Goal: Task Accomplishment & Management: Complete application form

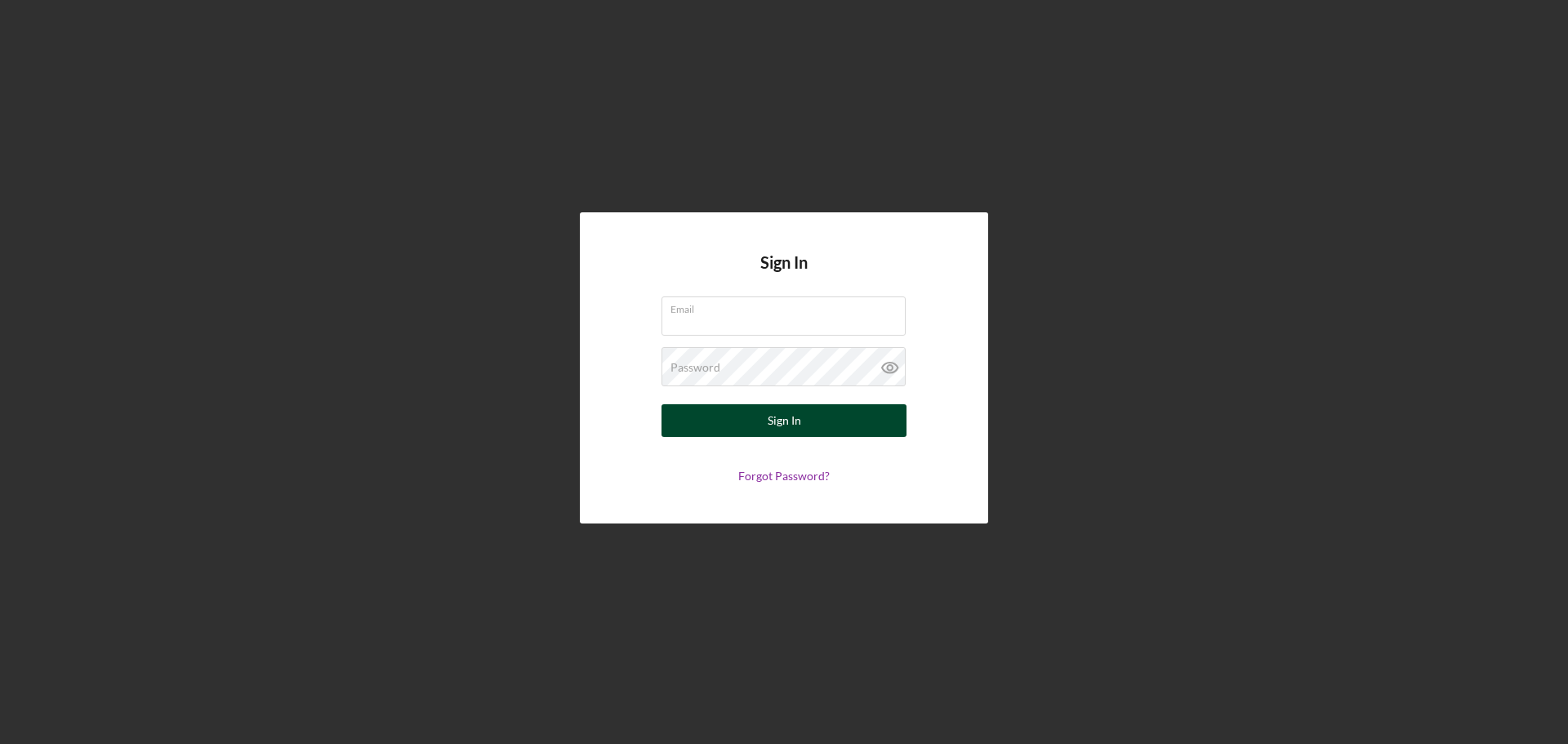
type input "roninbrotherscomics@gmail.com"
click at [738, 413] on button "Sign In" at bounding box center [783, 420] width 245 height 33
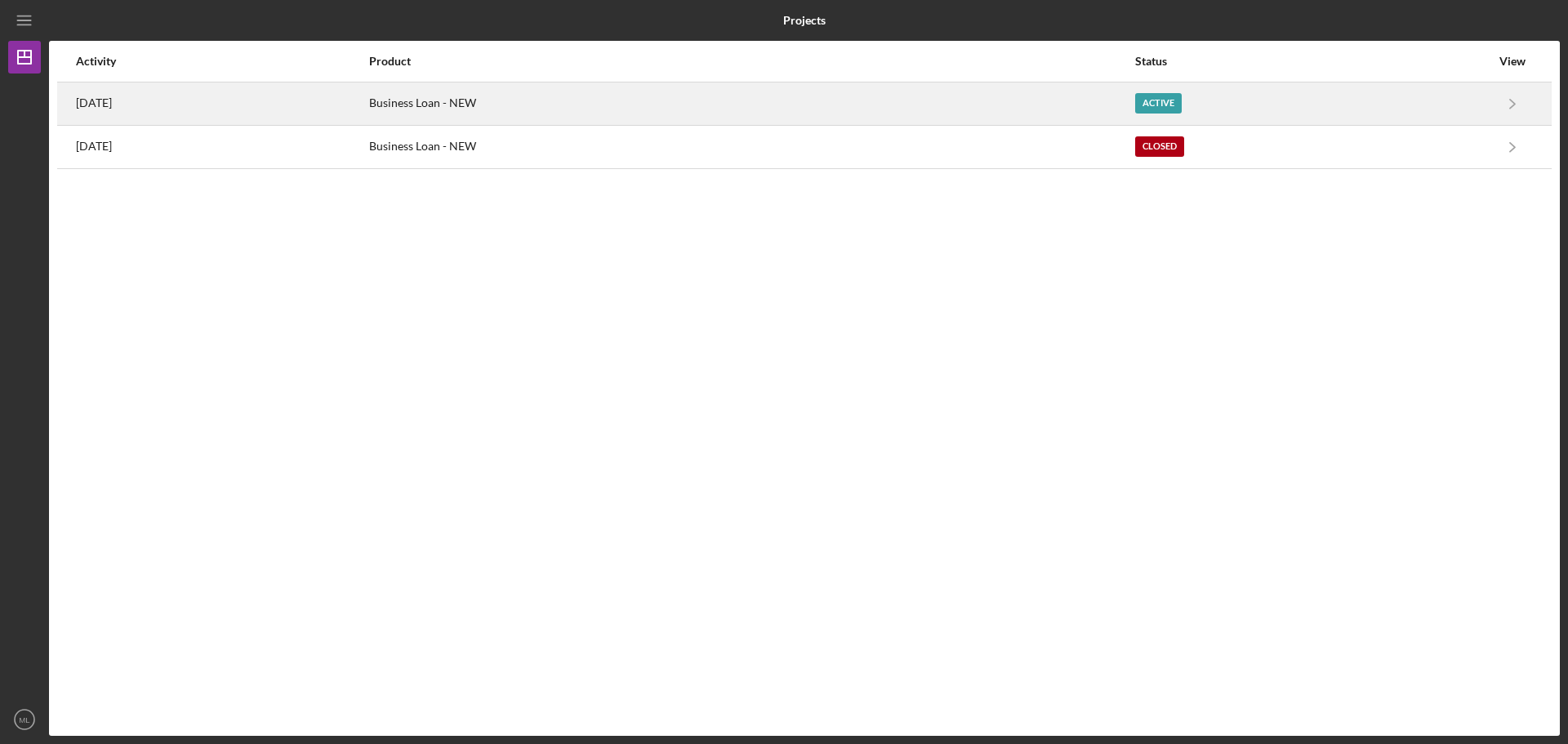
click at [889, 120] on div "Business Loan - NEW" at bounding box center [751, 103] width 763 height 41
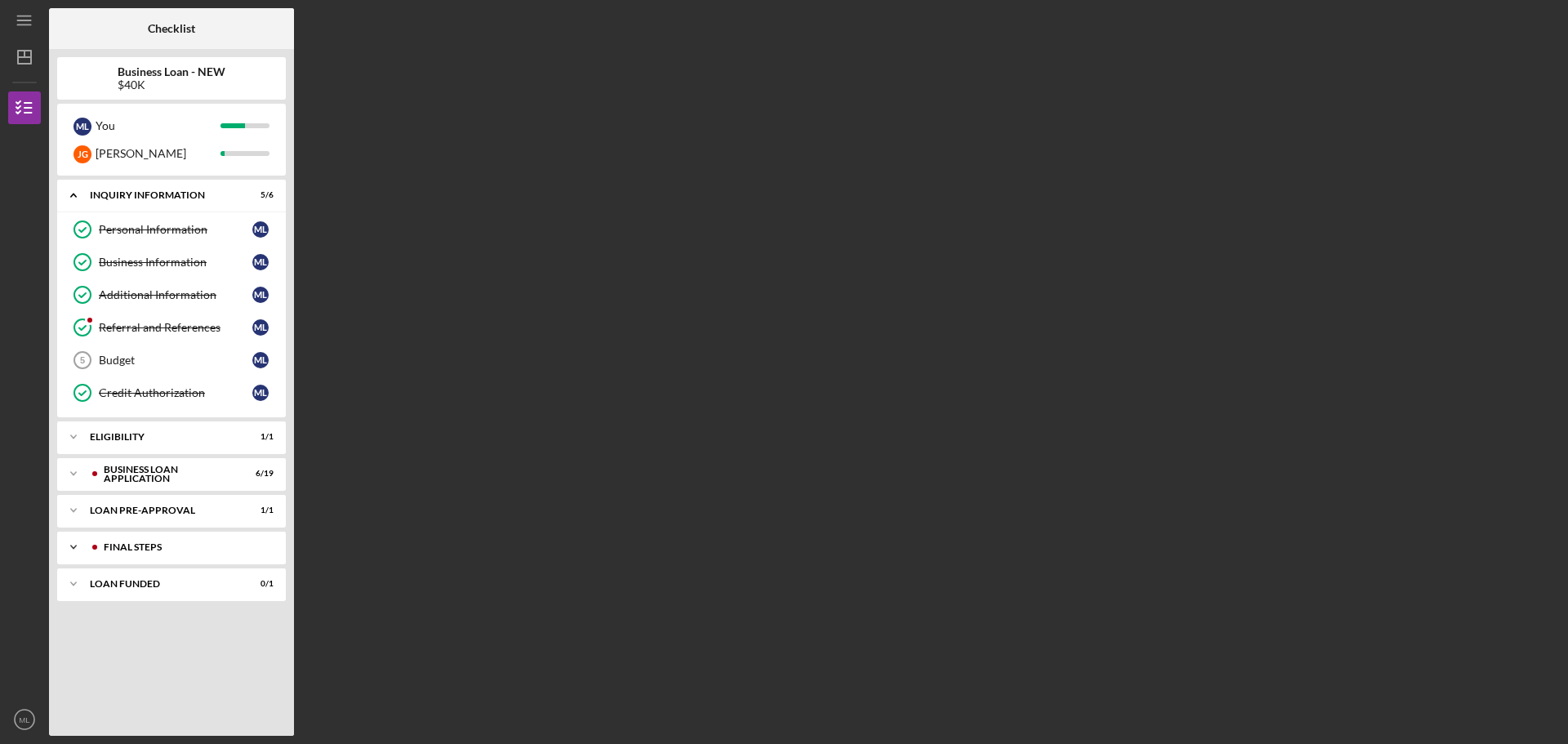
click at [122, 549] on div "FINAL STEPS" at bounding box center [184, 546] width 162 height 10
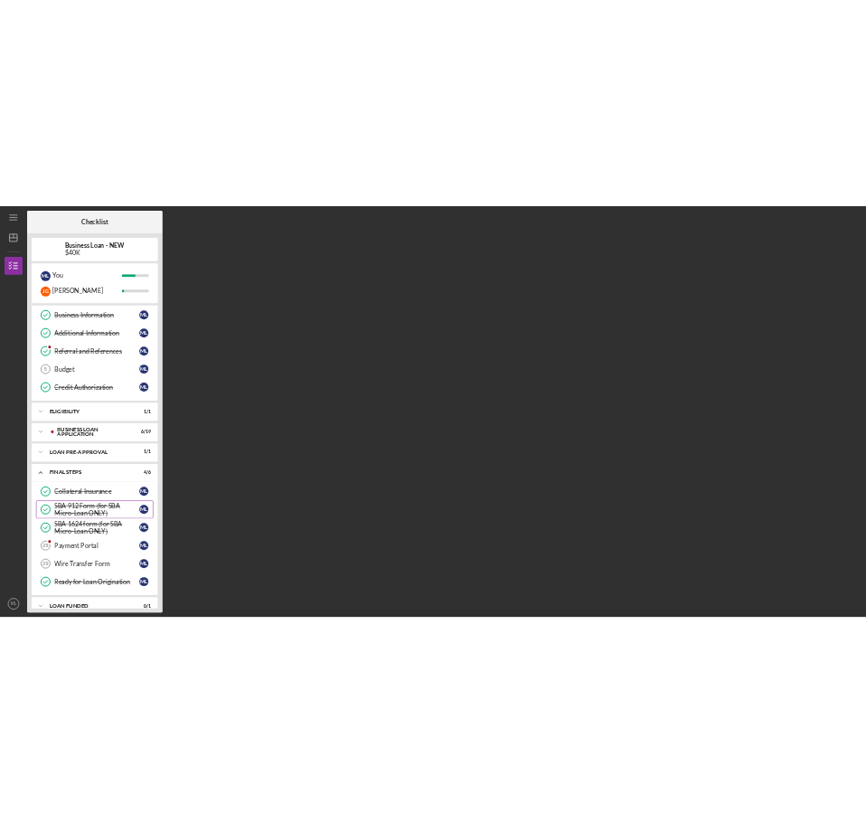
scroll to position [90, 0]
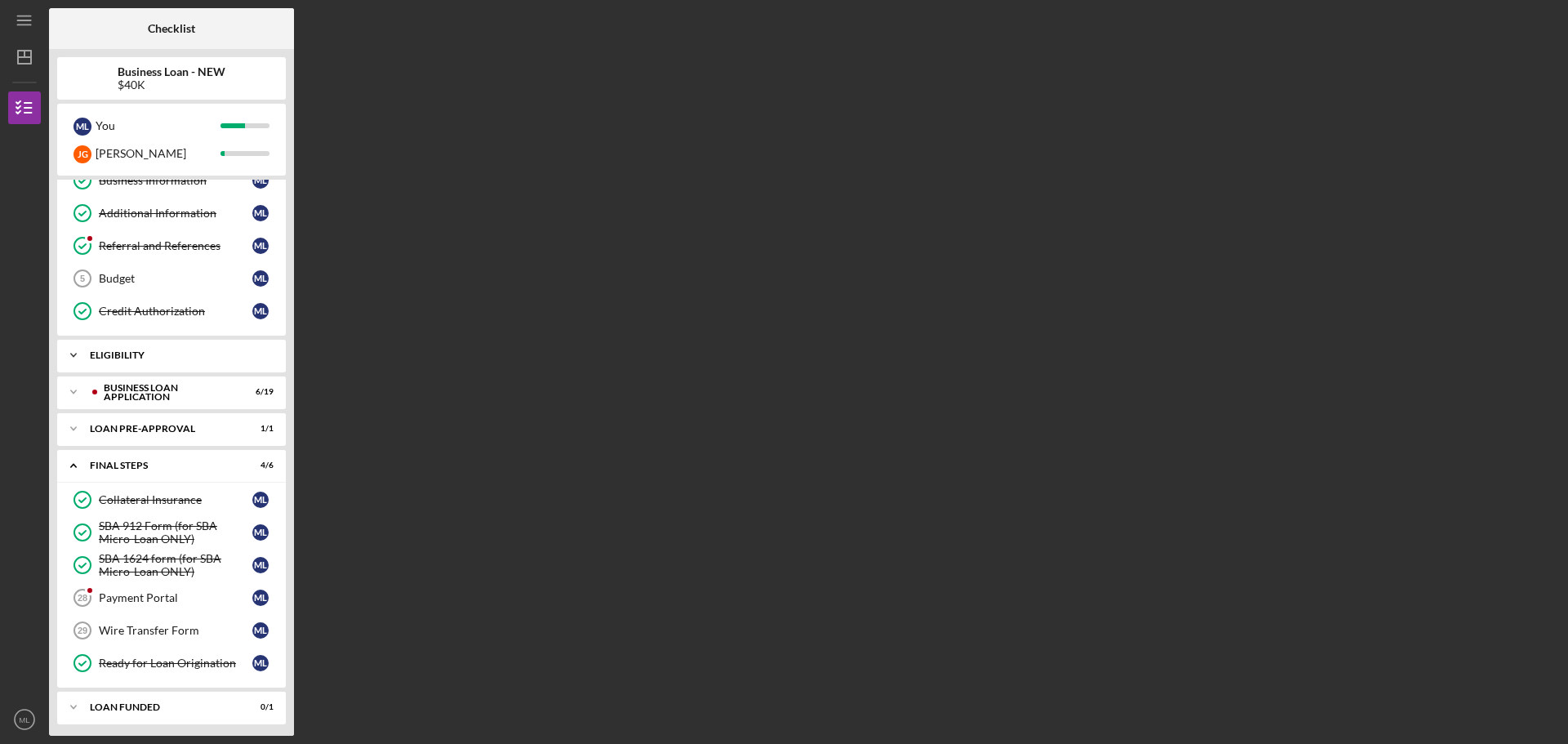
click at [72, 348] on icon "Icon/Expander" at bounding box center [73, 355] width 33 height 33
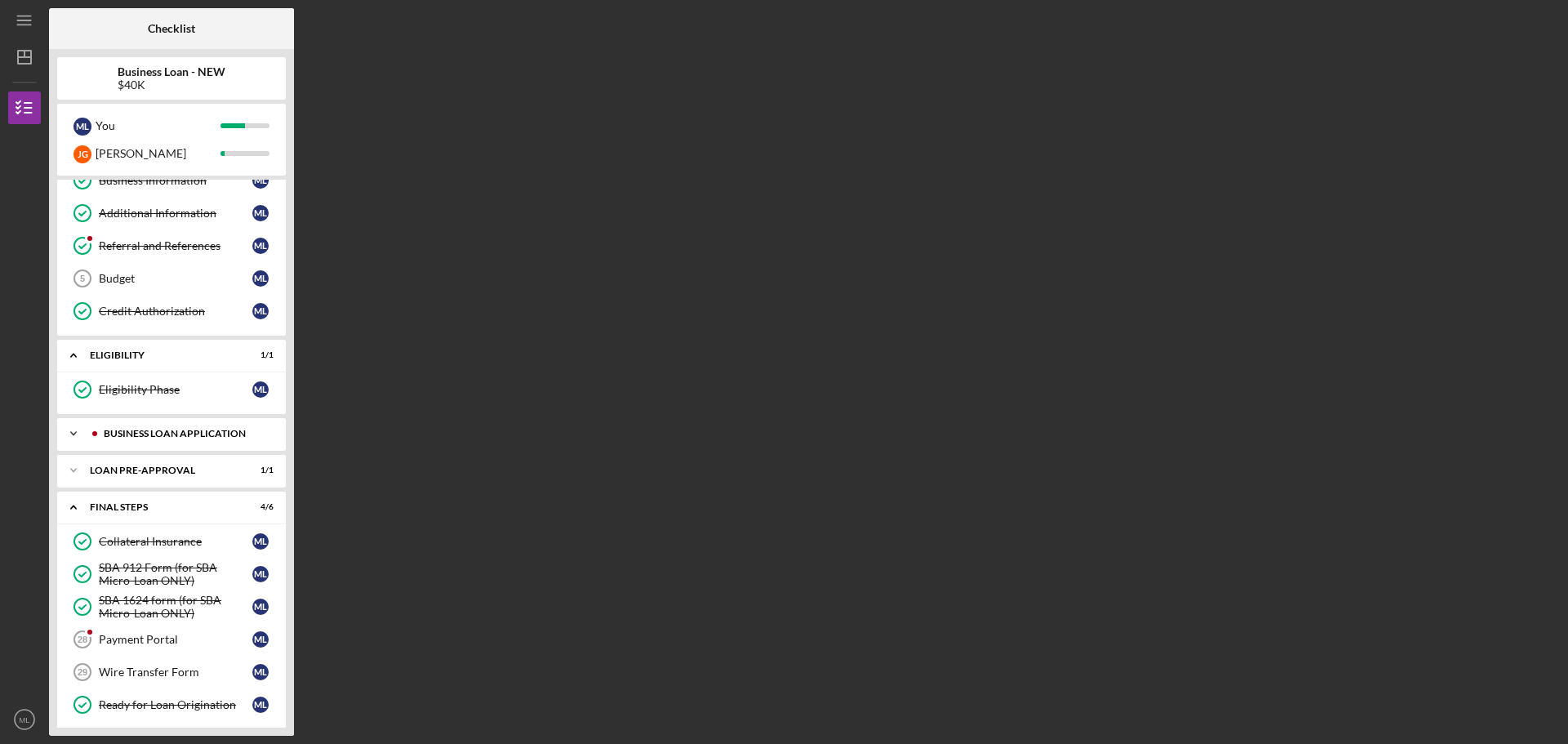
click at [72, 424] on icon "Icon/Expander" at bounding box center [73, 433] width 33 height 33
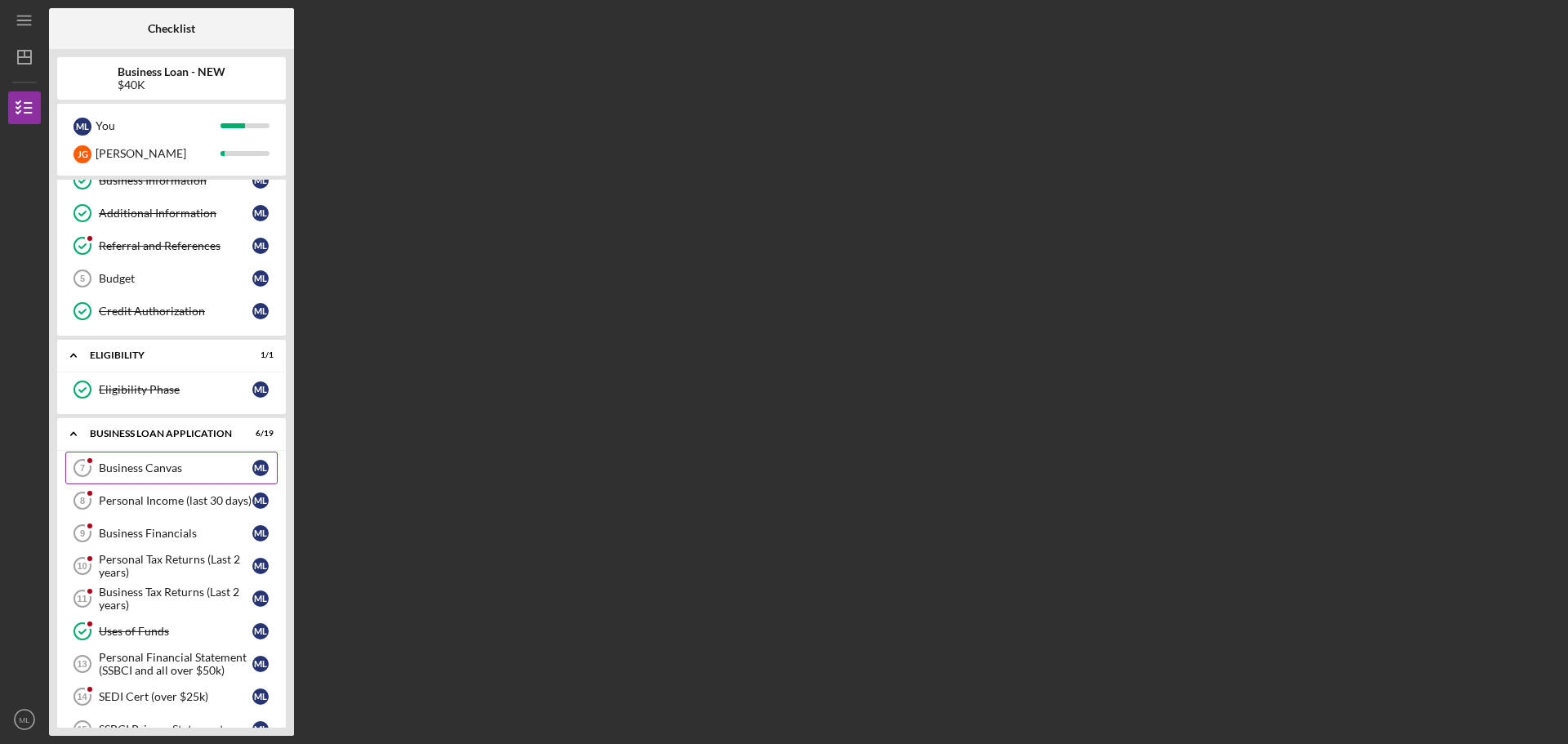
click at [132, 461] on div "Business Canvas" at bounding box center [175, 468] width 154 height 13
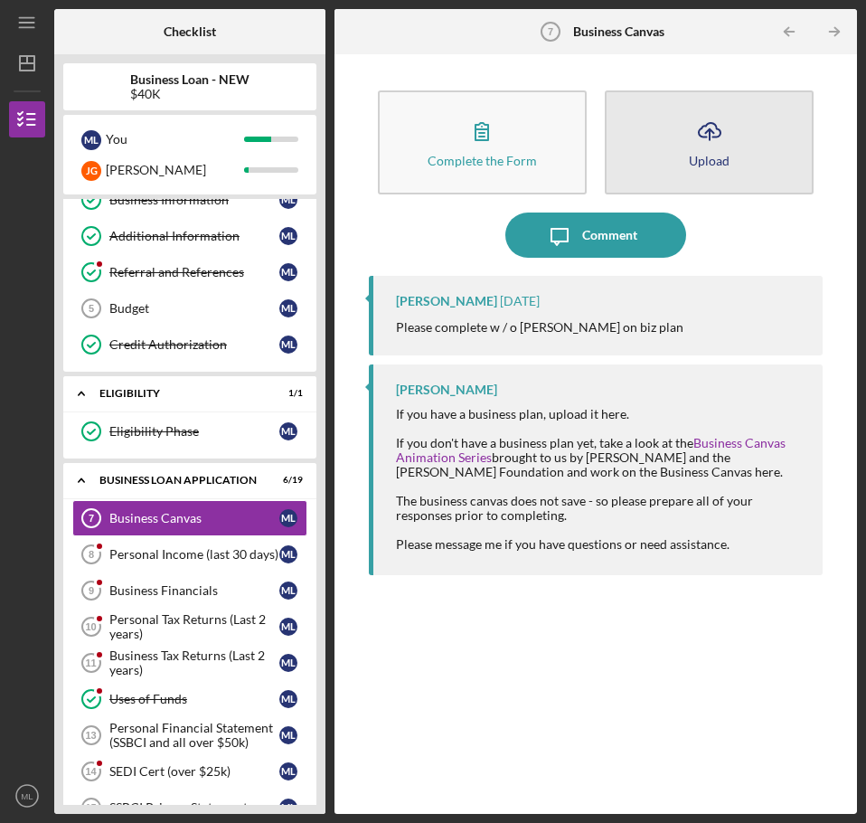
click at [660, 140] on button "Icon/Upload Upload" at bounding box center [709, 142] width 209 height 104
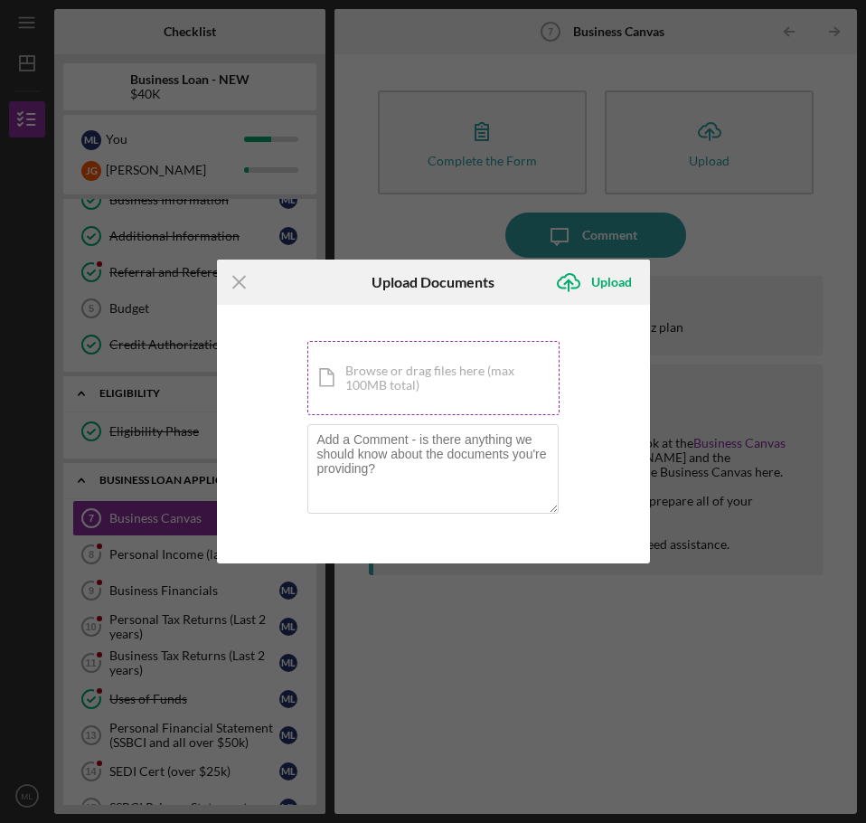
click at [419, 365] on div "Icon/Document Browse or drag files here (max 100MB total) Tap to choose files o…" at bounding box center [433, 378] width 252 height 74
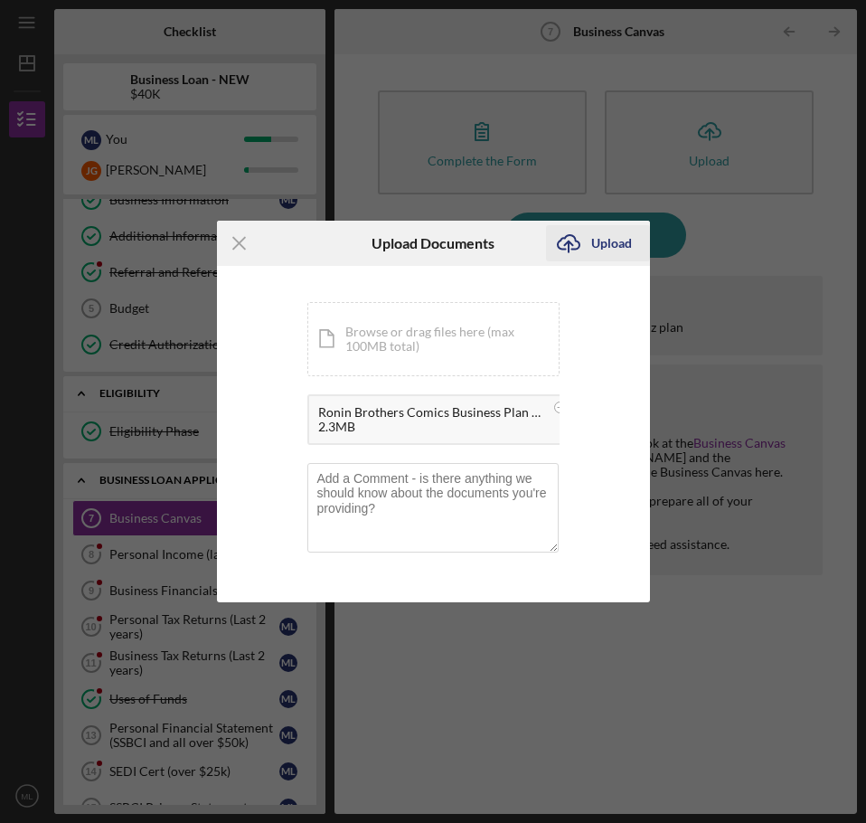
click at [599, 245] on div "Upload" at bounding box center [611, 243] width 41 height 36
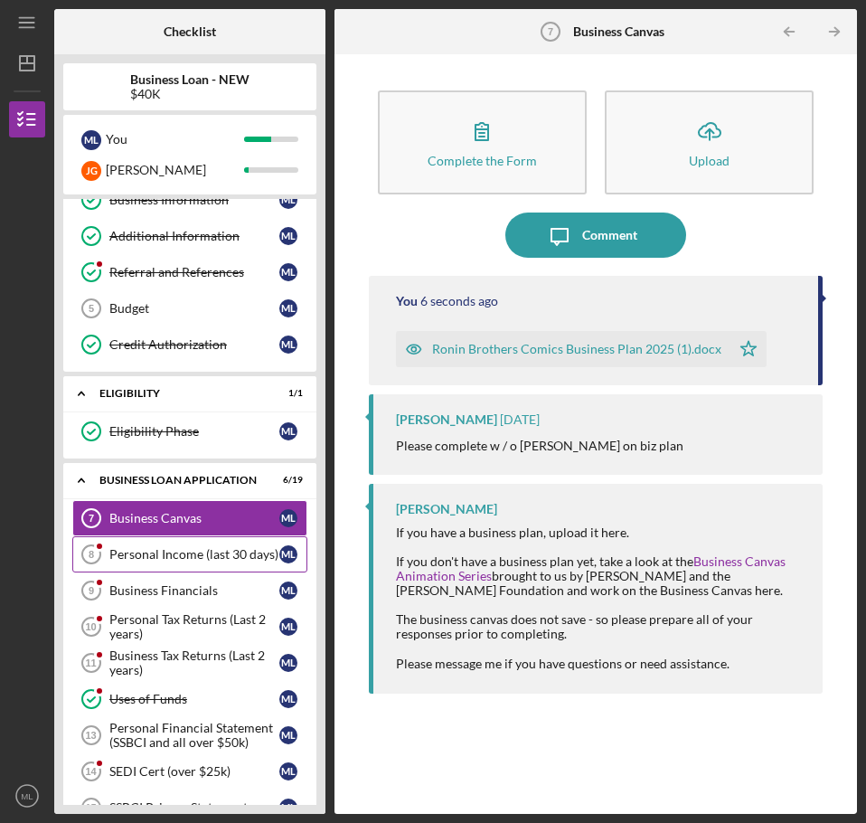
click at [153, 556] on div "Personal Income (last 30 days)" at bounding box center [194, 554] width 170 height 14
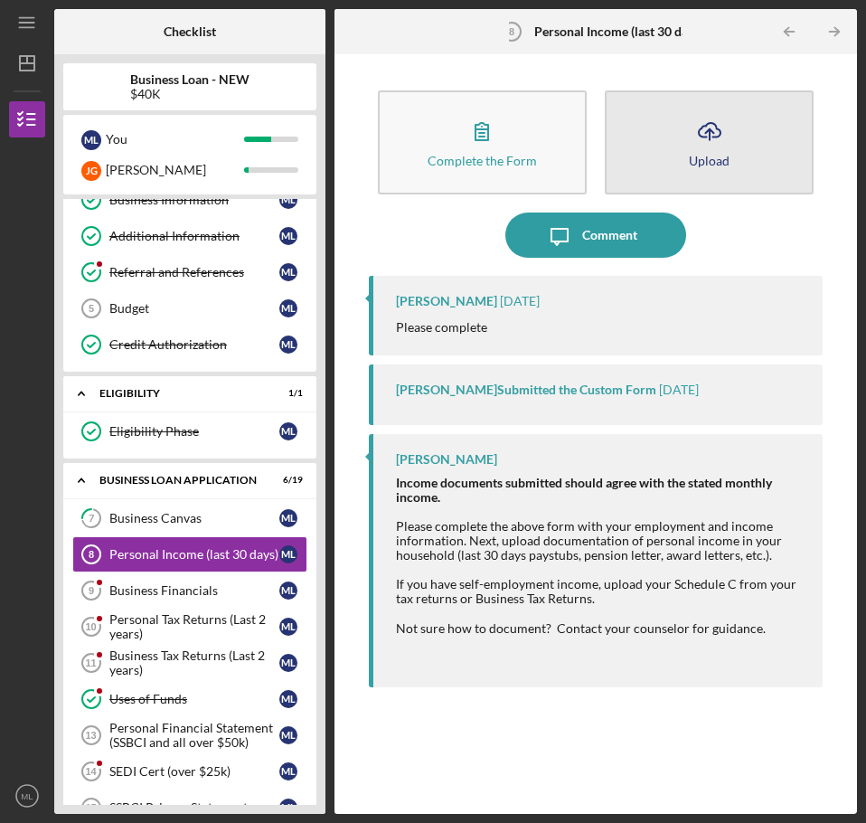
click at [683, 146] on button "Icon/Upload Upload" at bounding box center [709, 142] width 209 height 104
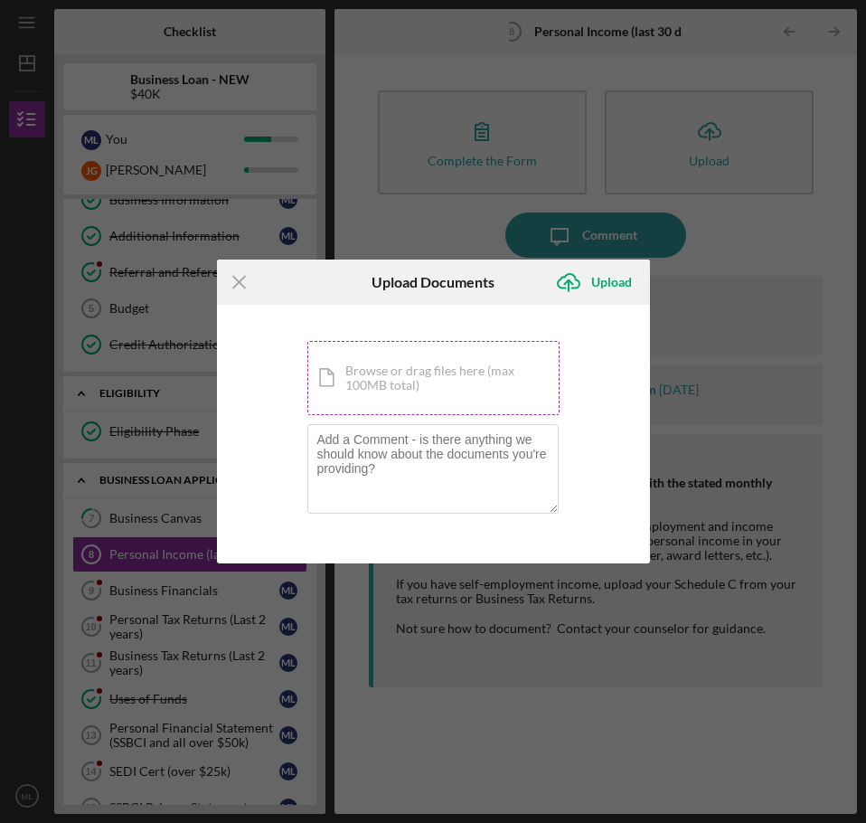
click at [447, 351] on div "Icon/Document Browse or drag files here (max 100MB total) Tap to choose files o…" at bounding box center [433, 378] width 252 height 74
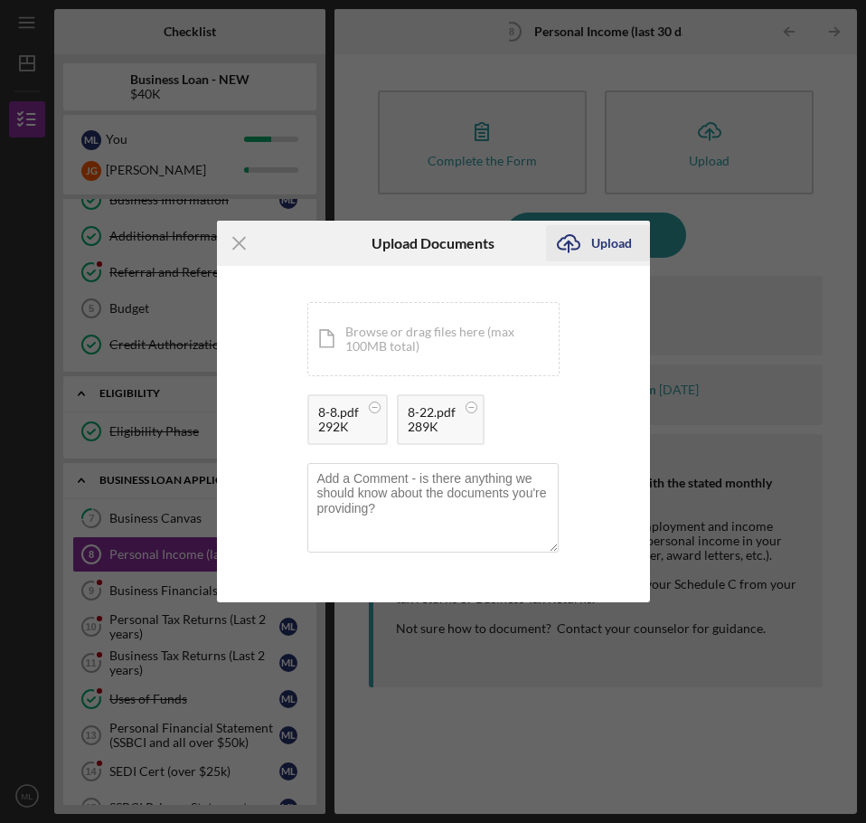
click at [594, 246] on div "Upload" at bounding box center [611, 243] width 41 height 36
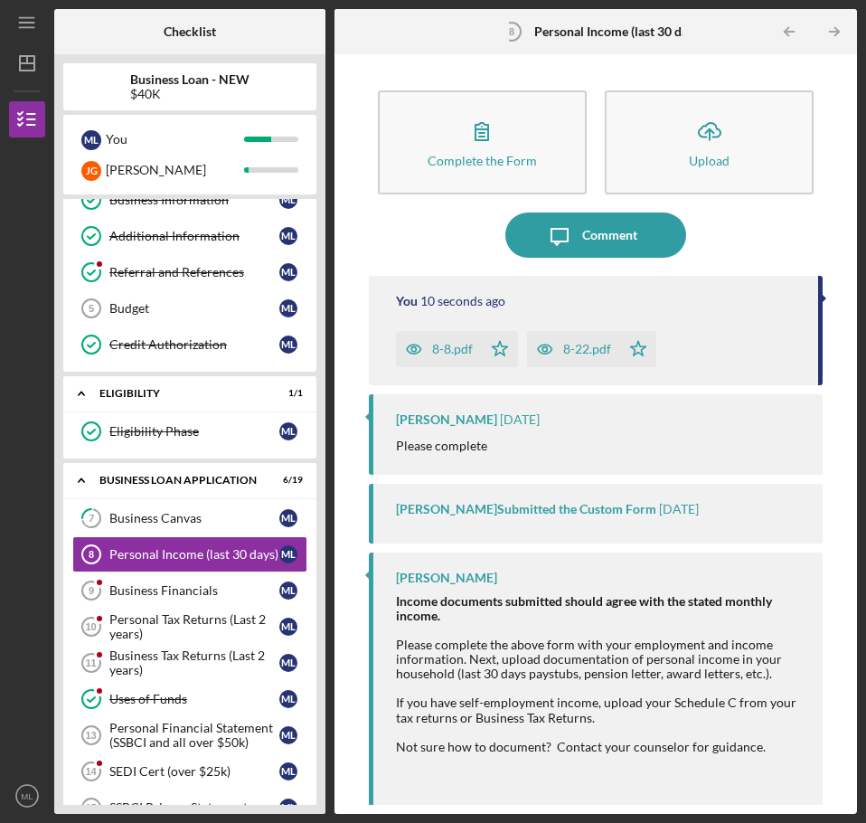
scroll to position [1, 0]
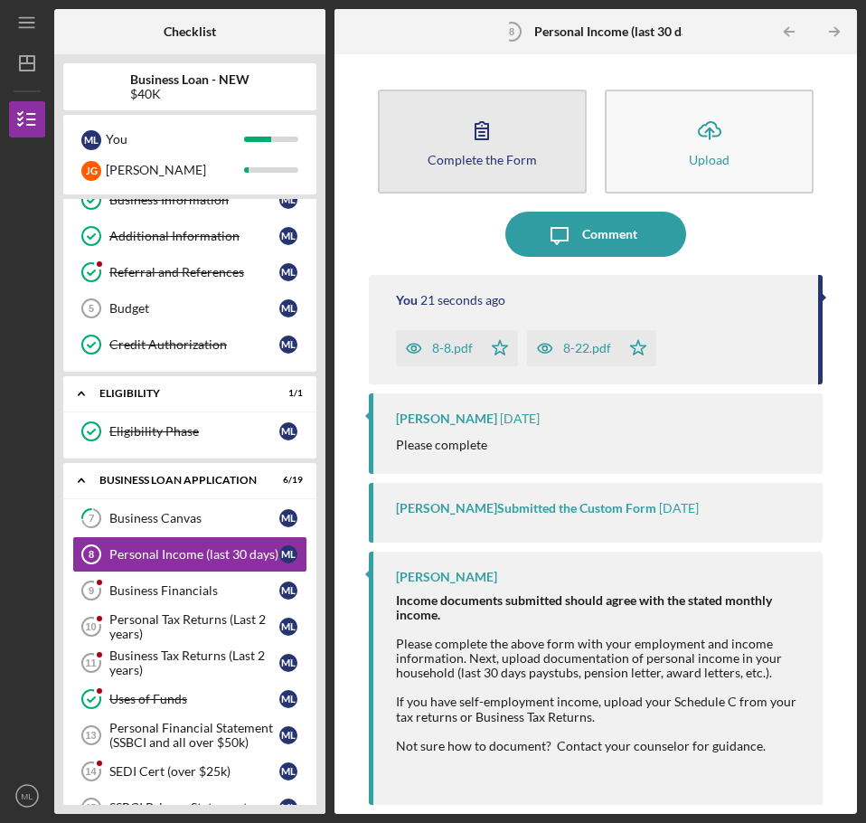
click at [422, 143] on button "Complete the Form Form" at bounding box center [482, 141] width 209 height 104
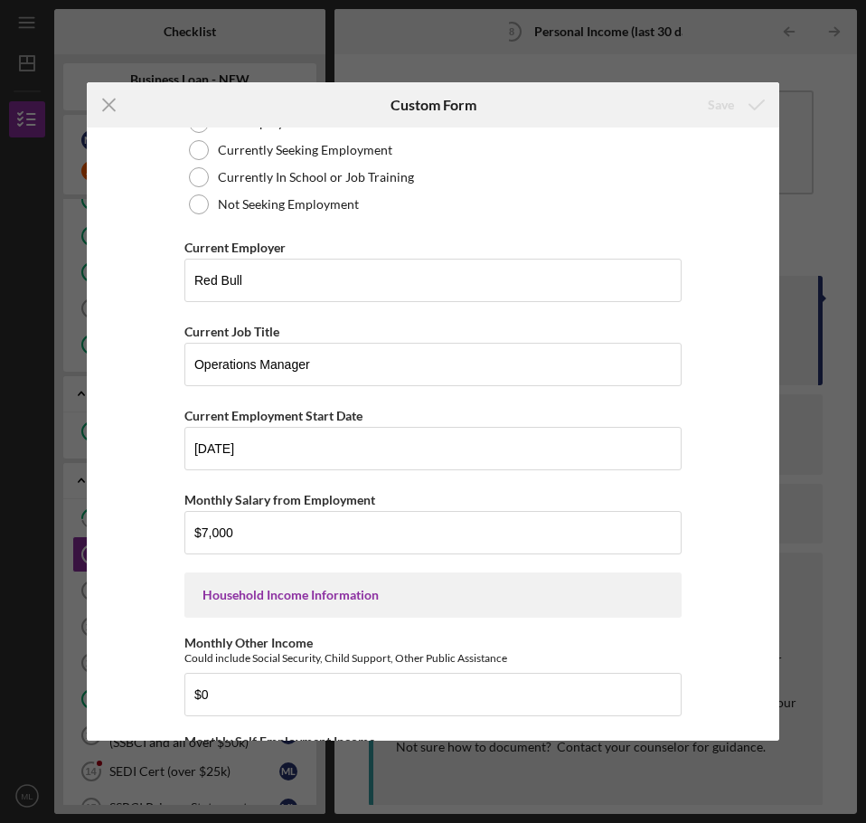
scroll to position [271, 0]
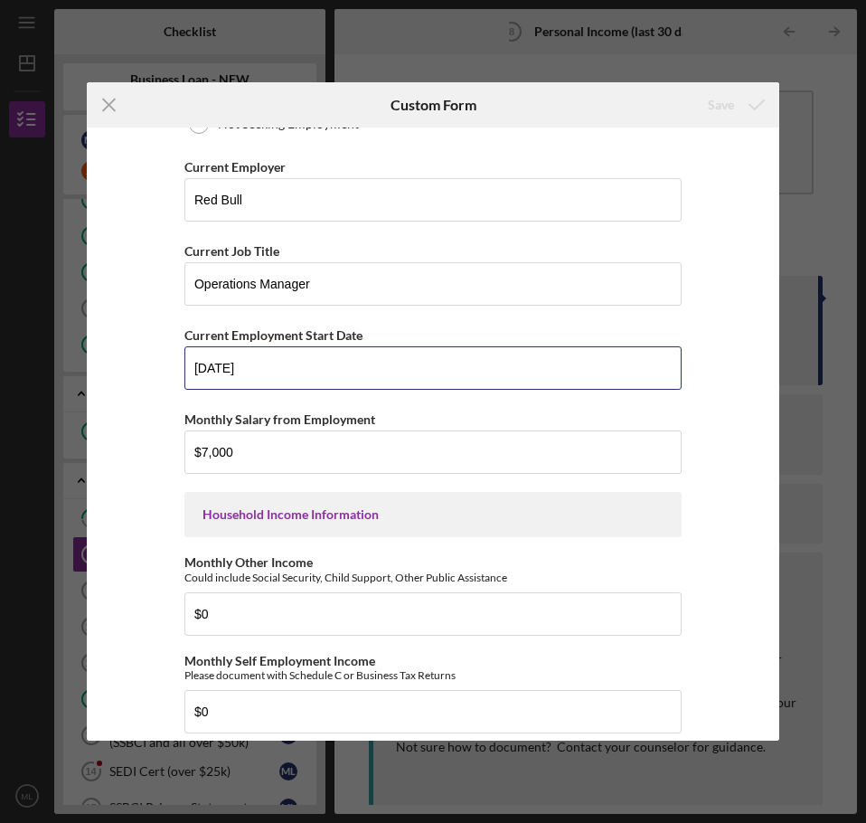
drag, startPoint x: 248, startPoint y: 375, endPoint x: 172, endPoint y: 383, distance: 76.4
click at [172, 383] on div "Employment Information *Employment Status Employed More than Full Time Employed…" at bounding box center [433, 433] width 692 height 613
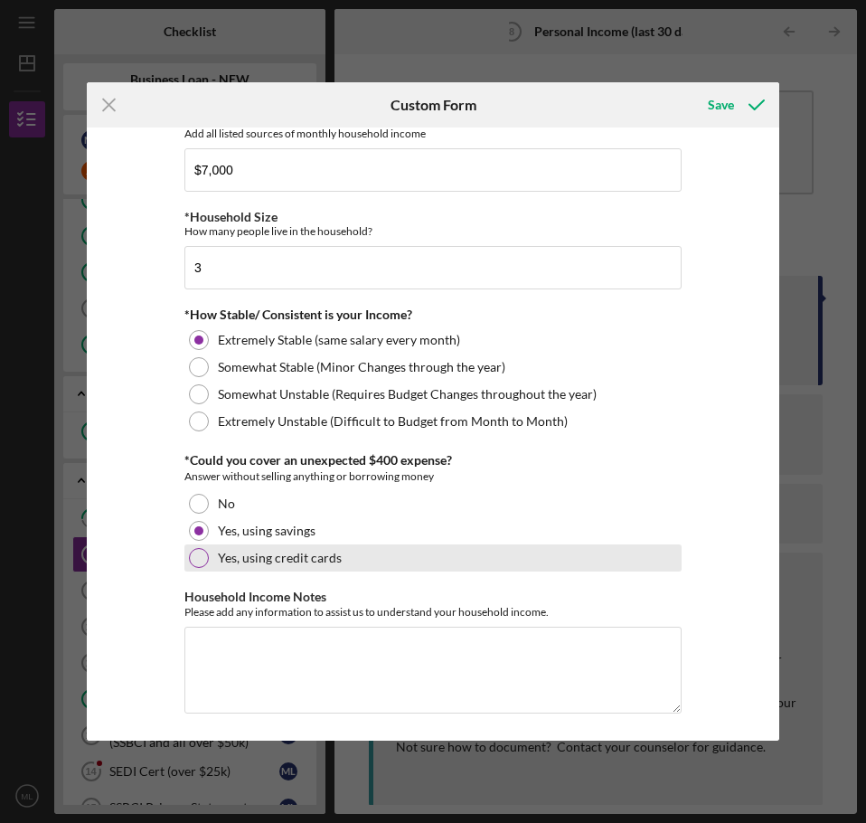
scroll to position [912, 0]
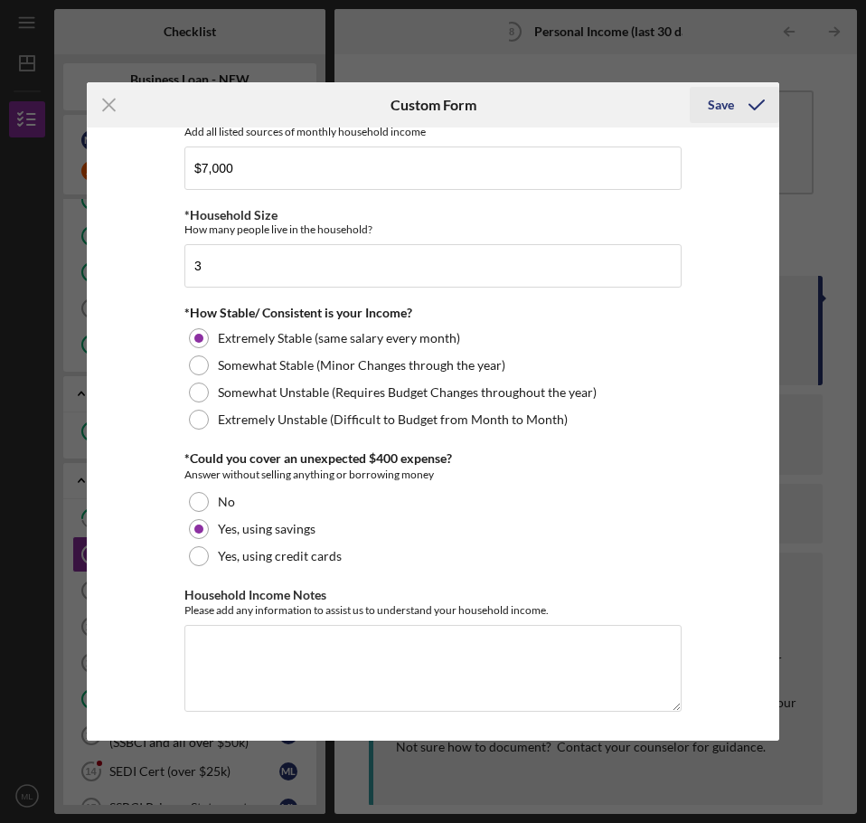
type input "07/04/2015"
click at [718, 99] on div "Save" at bounding box center [721, 105] width 26 height 36
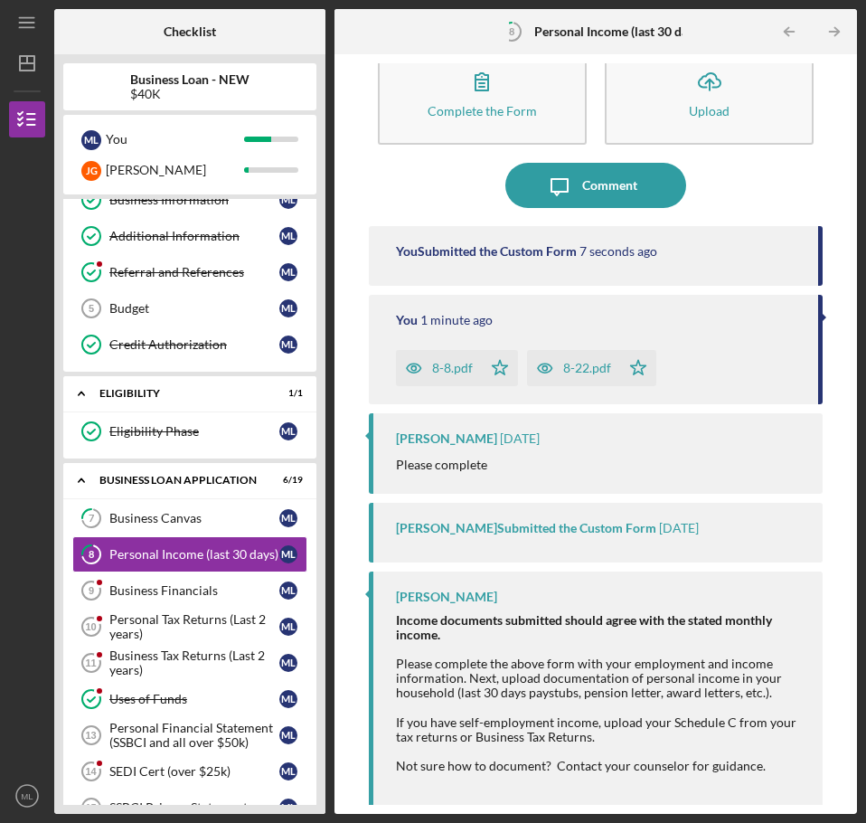
scroll to position [70, 0]
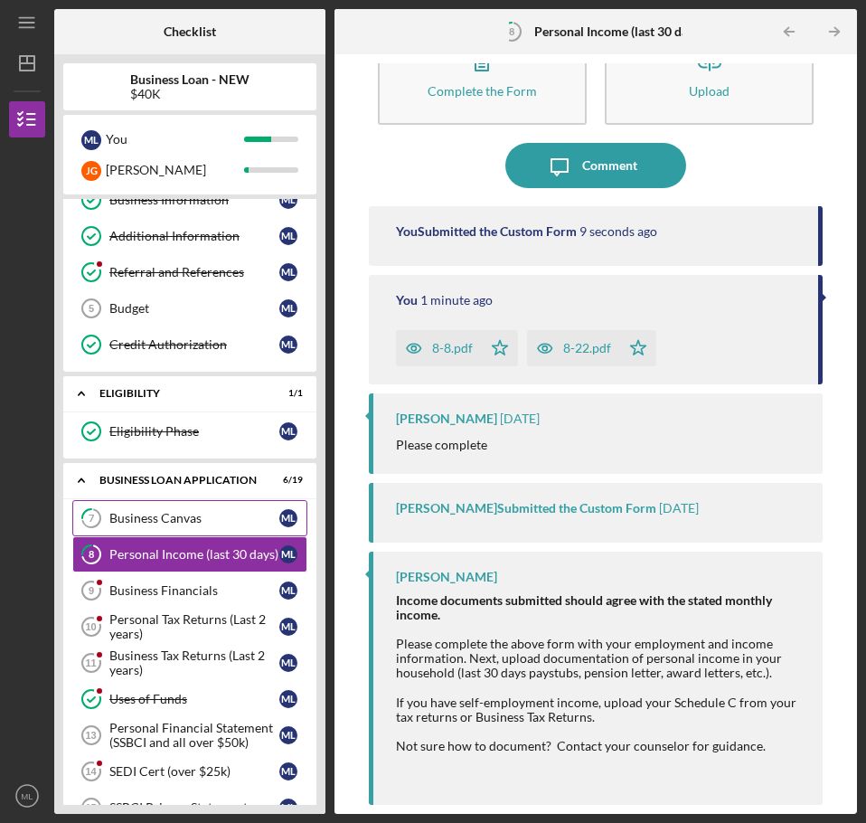
click at [175, 520] on div "Business Canvas" at bounding box center [194, 518] width 170 height 14
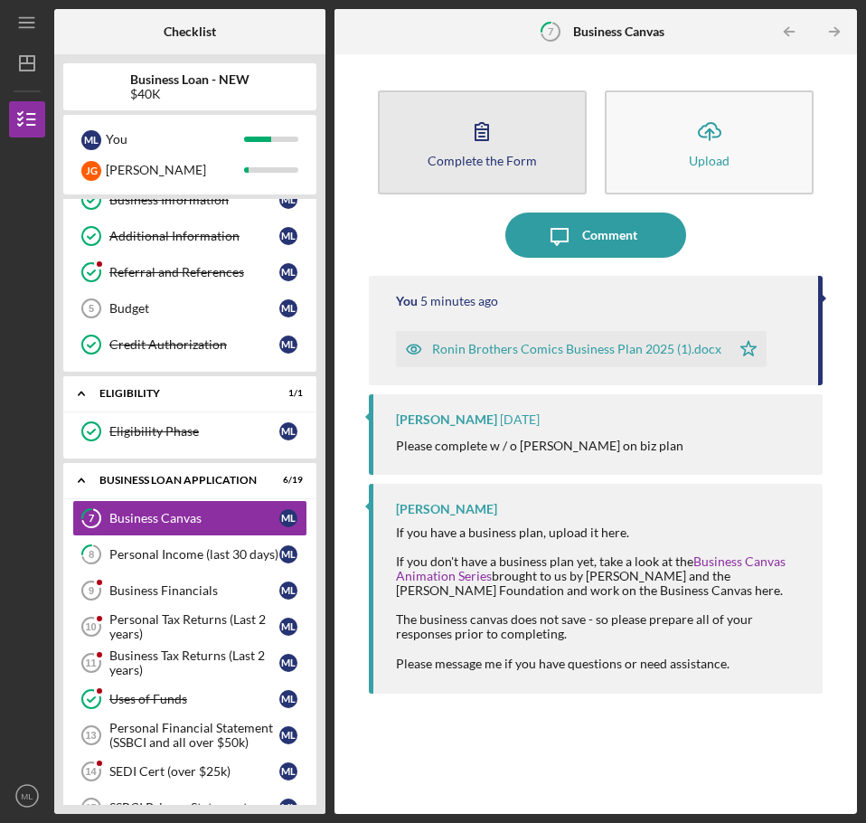
click at [492, 125] on icon "button" at bounding box center [481, 130] width 45 height 45
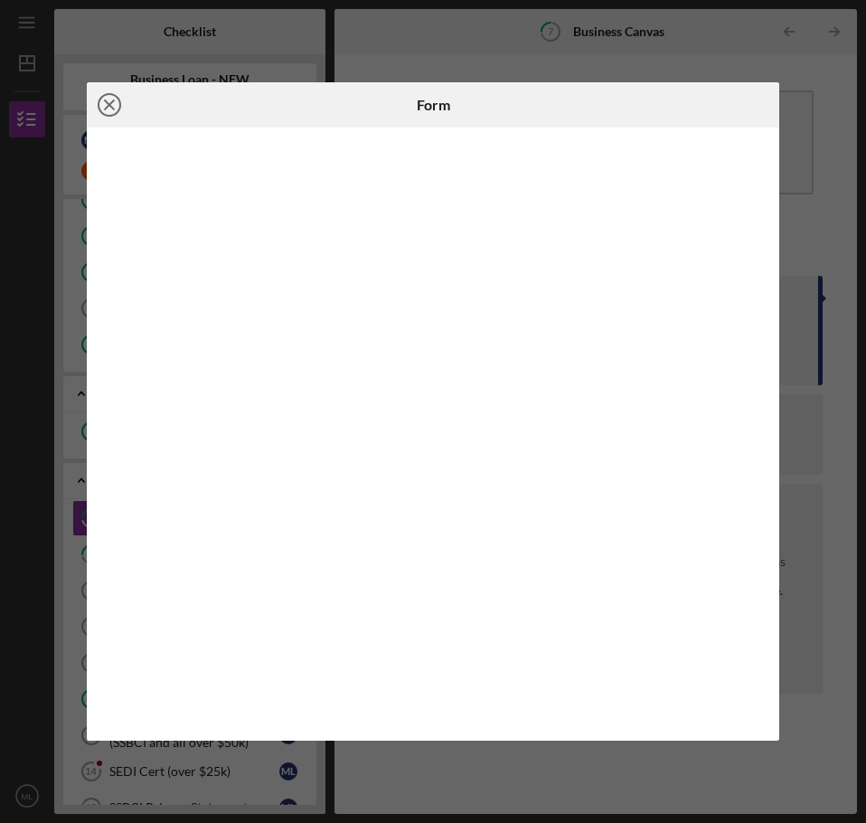
click at [110, 102] on line at bounding box center [109, 104] width 9 height 9
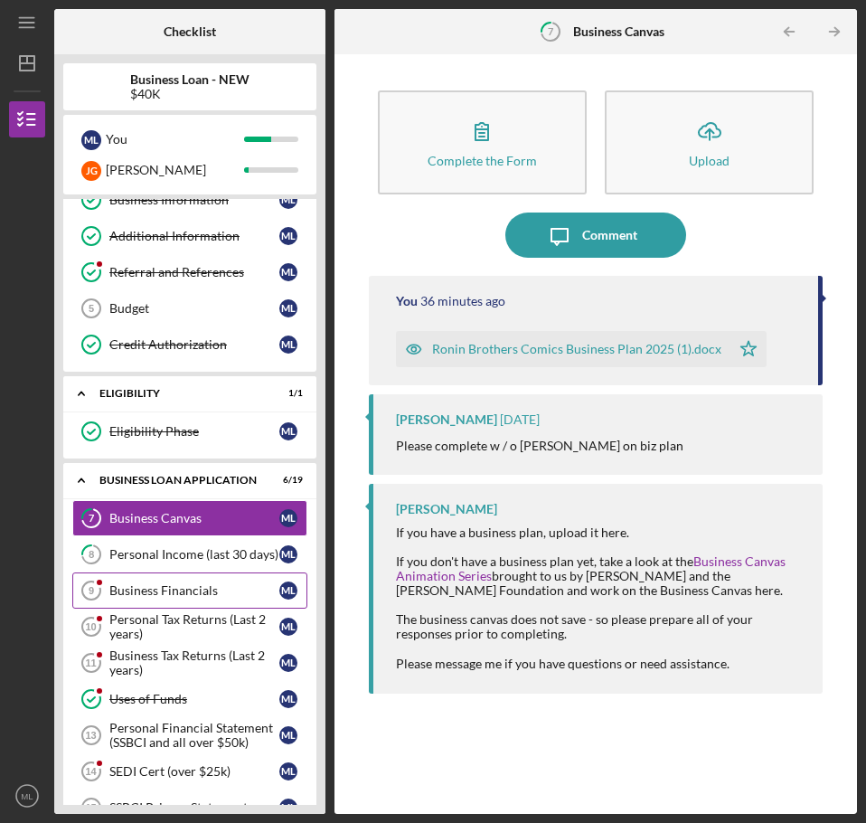
click at [212, 594] on div "Business Financials" at bounding box center [194, 590] width 170 height 14
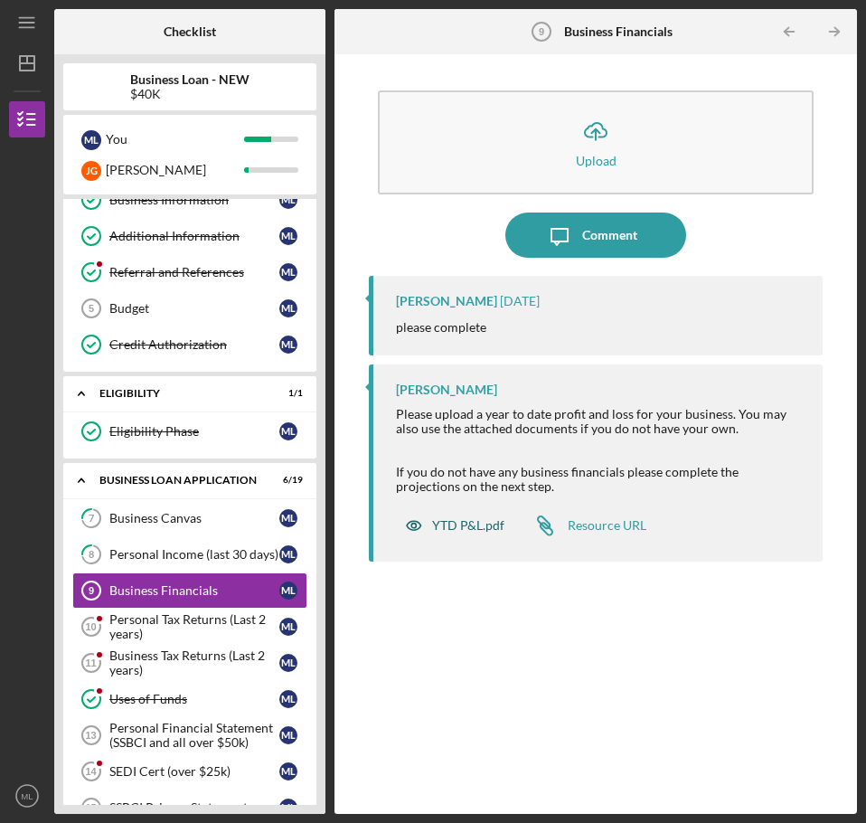
click at [466, 522] on div "YTD P&L.pdf" at bounding box center [468, 525] width 72 height 14
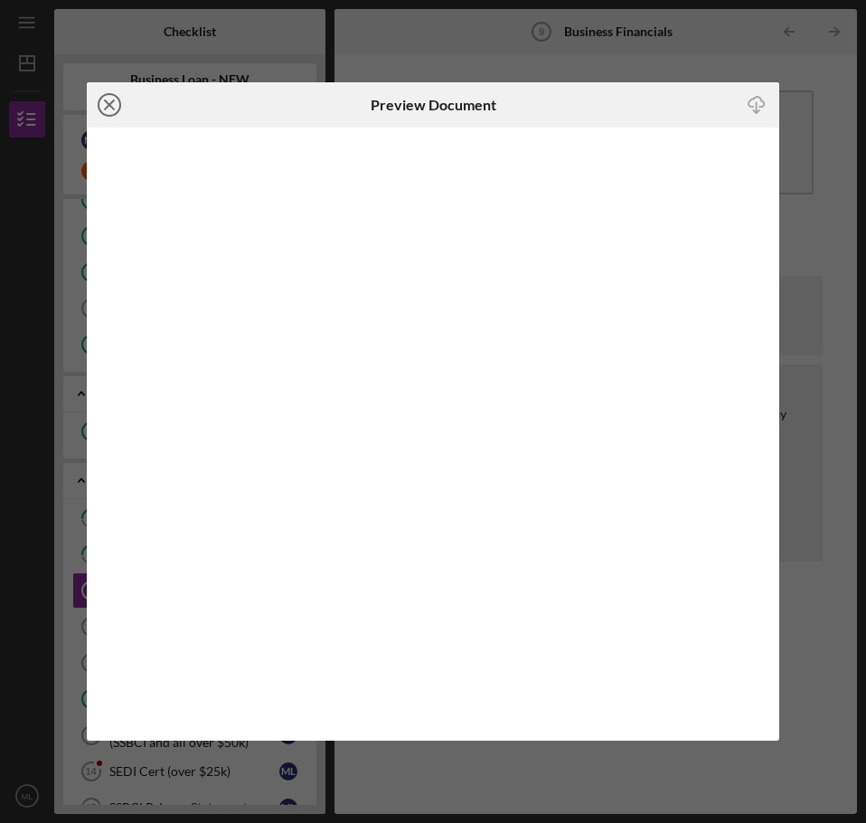
click at [113, 102] on icon "Icon/Close" at bounding box center [109, 104] width 45 height 45
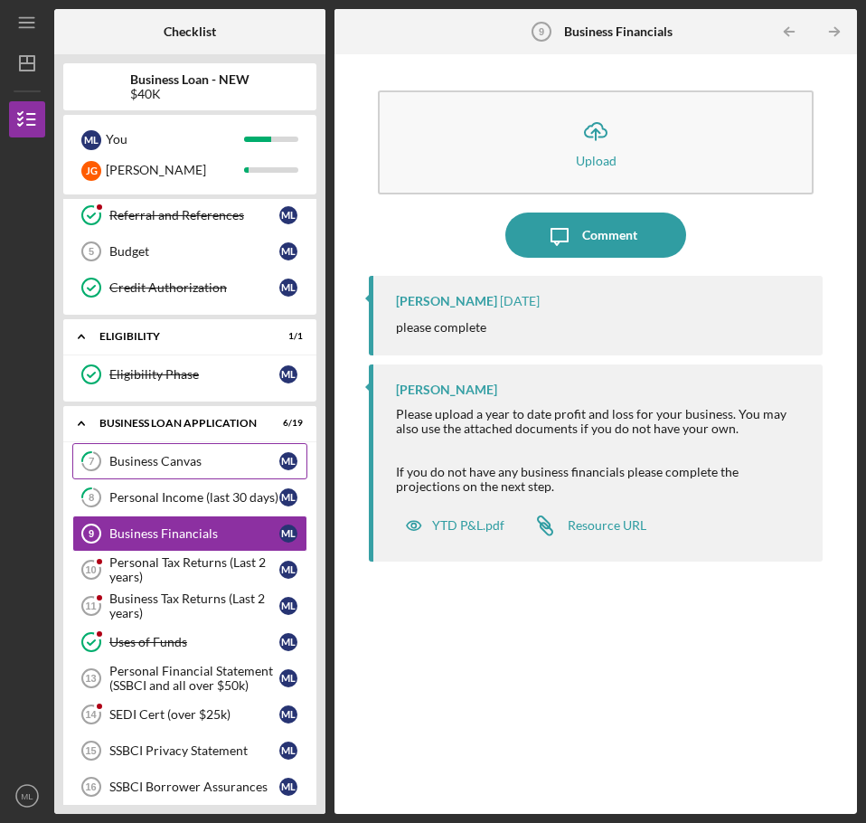
scroll to position [181, 0]
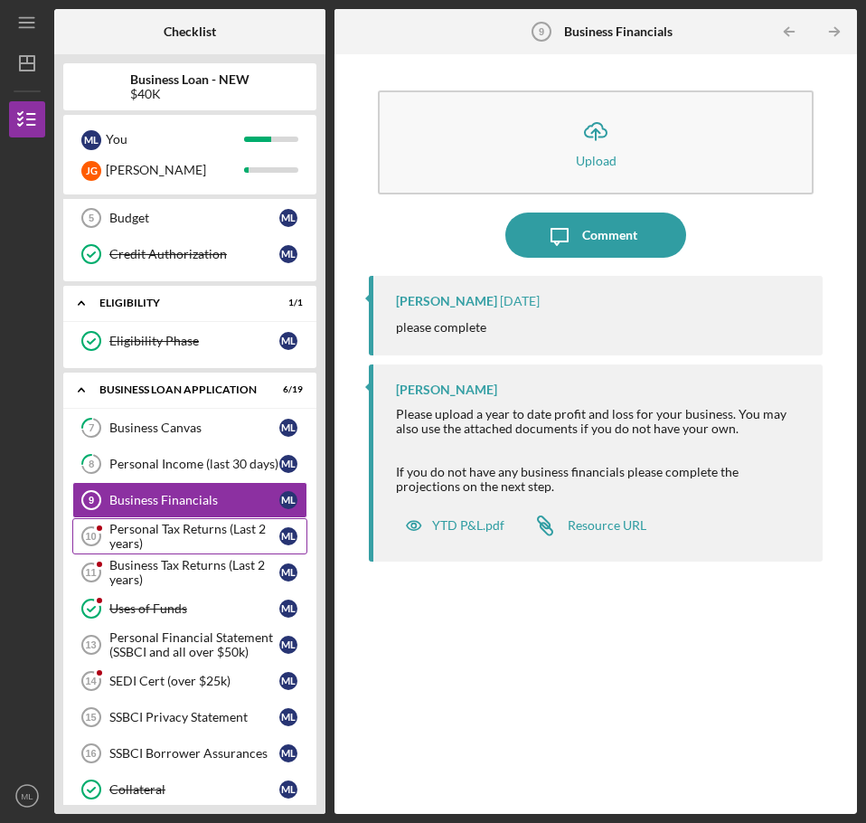
click at [148, 536] on div "Personal Tax Returns (Last 2 years)" at bounding box center [194, 536] width 170 height 29
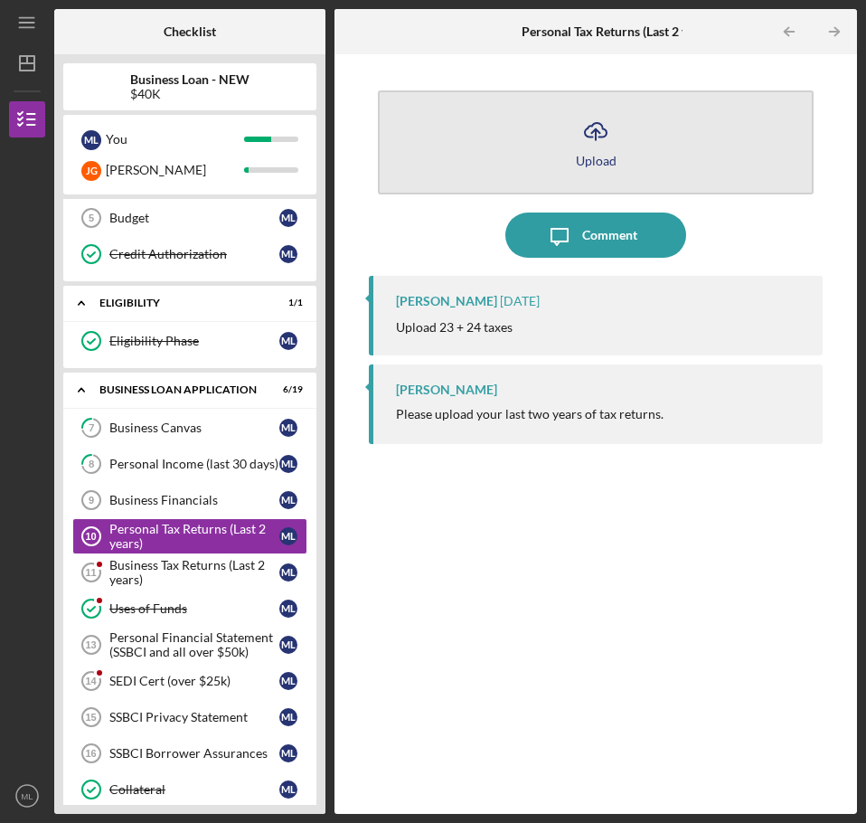
click at [566, 136] on button "Icon/Upload Upload" at bounding box center [596, 142] width 436 height 104
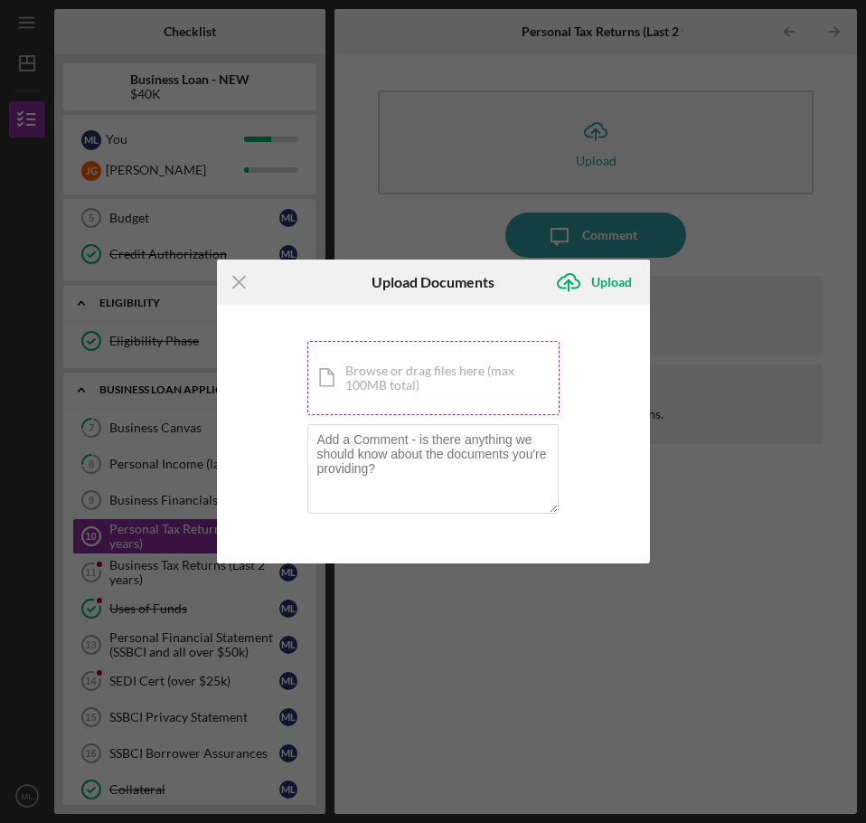
click at [429, 384] on div "Icon/Document Browse or drag files here (max 100MB total) Tap to choose files o…" at bounding box center [433, 378] width 252 height 74
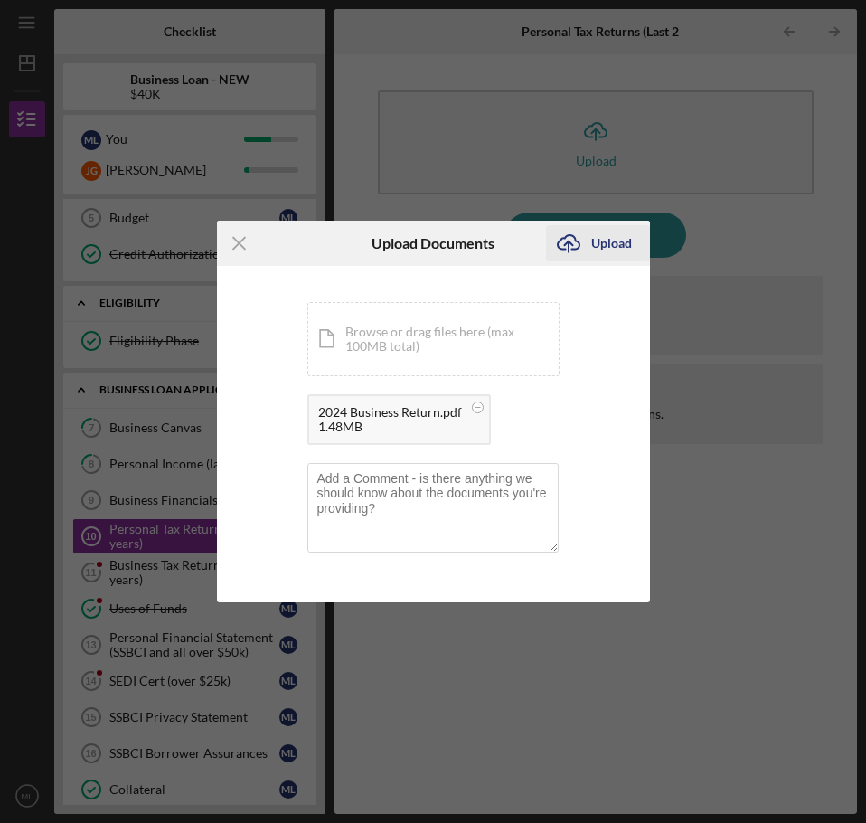
click at [601, 246] on div "Upload" at bounding box center [611, 243] width 41 height 36
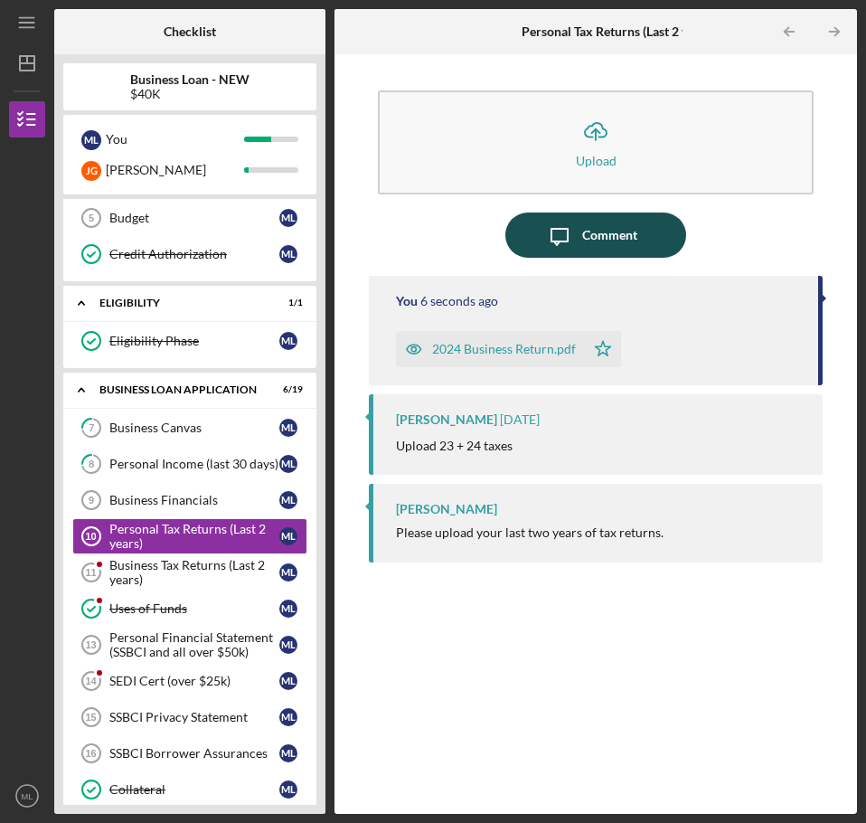
click at [595, 234] on div "Comment" at bounding box center [609, 234] width 55 height 45
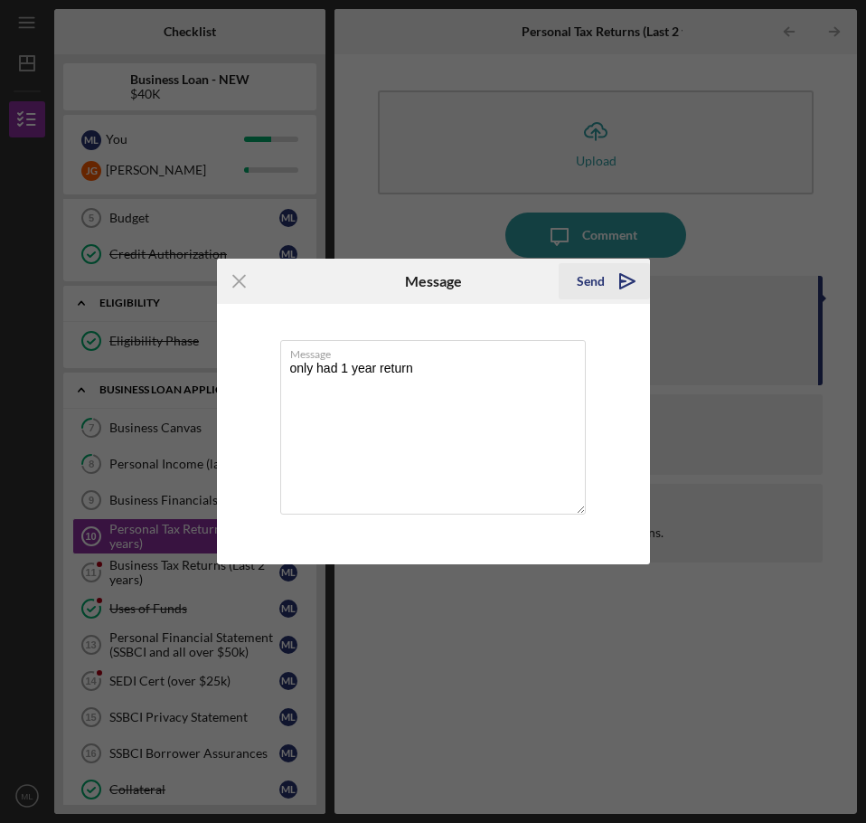
type textarea "only had 1 year return"
click at [622, 278] on icon "Icon/icon-invite-send" at bounding box center [627, 281] width 45 height 45
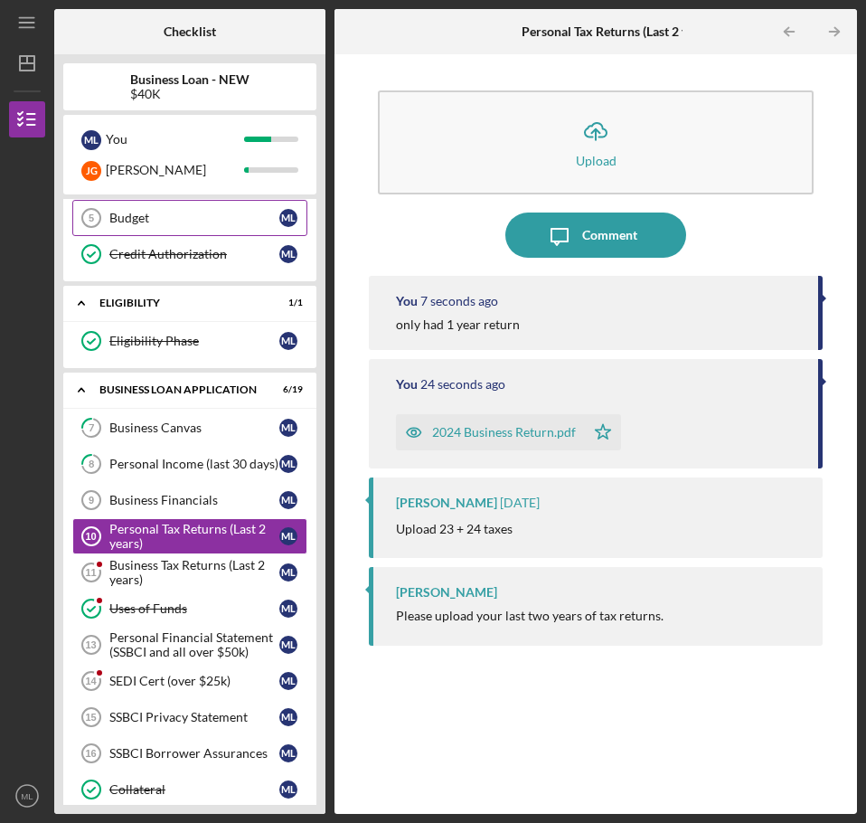
click at [149, 212] on div "Budget" at bounding box center [194, 218] width 170 height 14
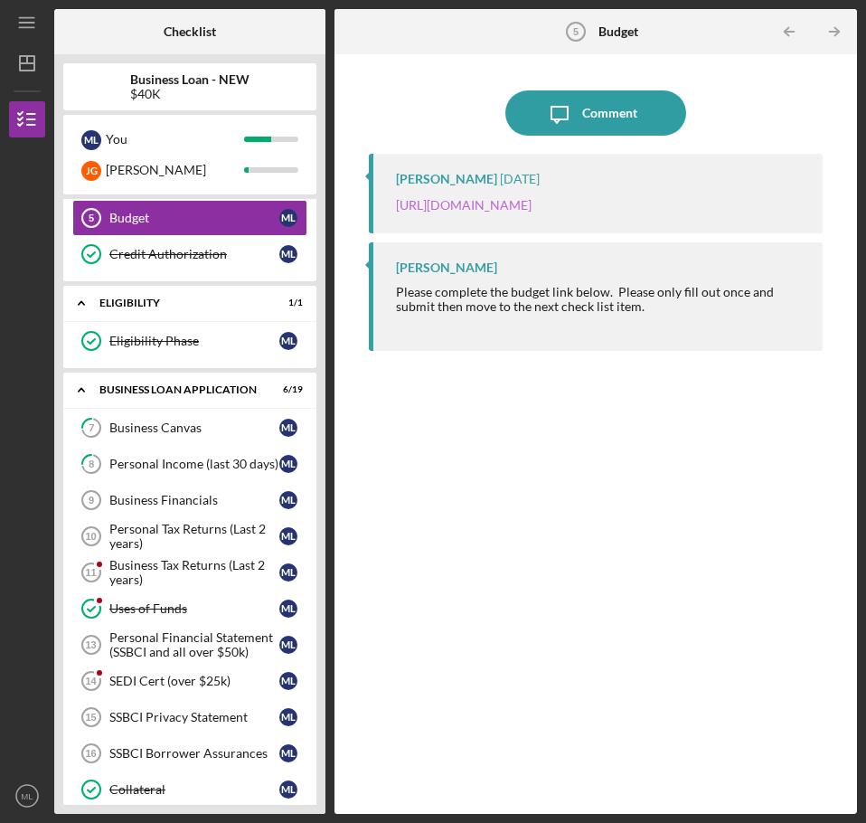
click at [519, 203] on link "[URL][DOMAIN_NAME]" at bounding box center [464, 204] width 136 height 15
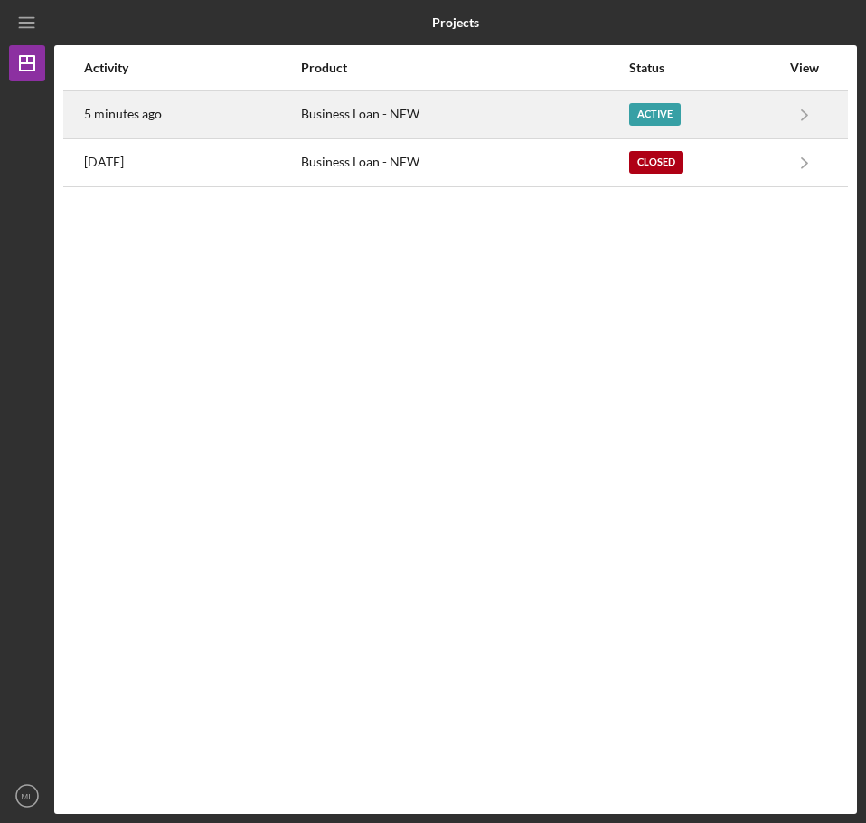
click at [562, 117] on div "Business Loan - NEW" at bounding box center [464, 114] width 326 height 45
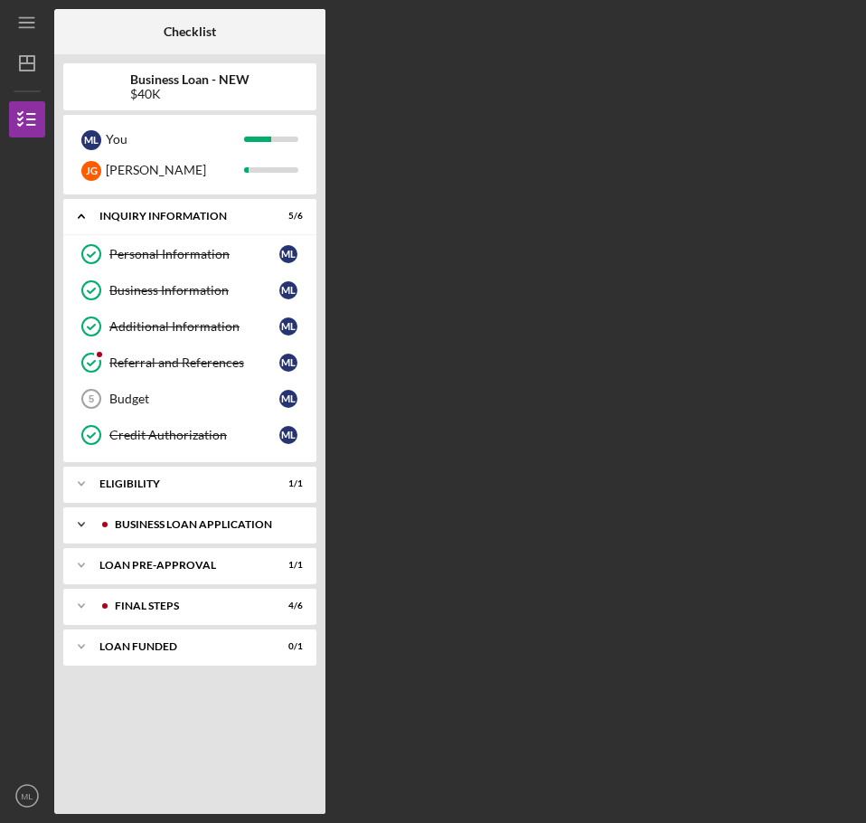
click at [119, 513] on div "Icon/Expander BUSINESS LOAN APPLICATION 6 / 19" at bounding box center [189, 524] width 253 height 36
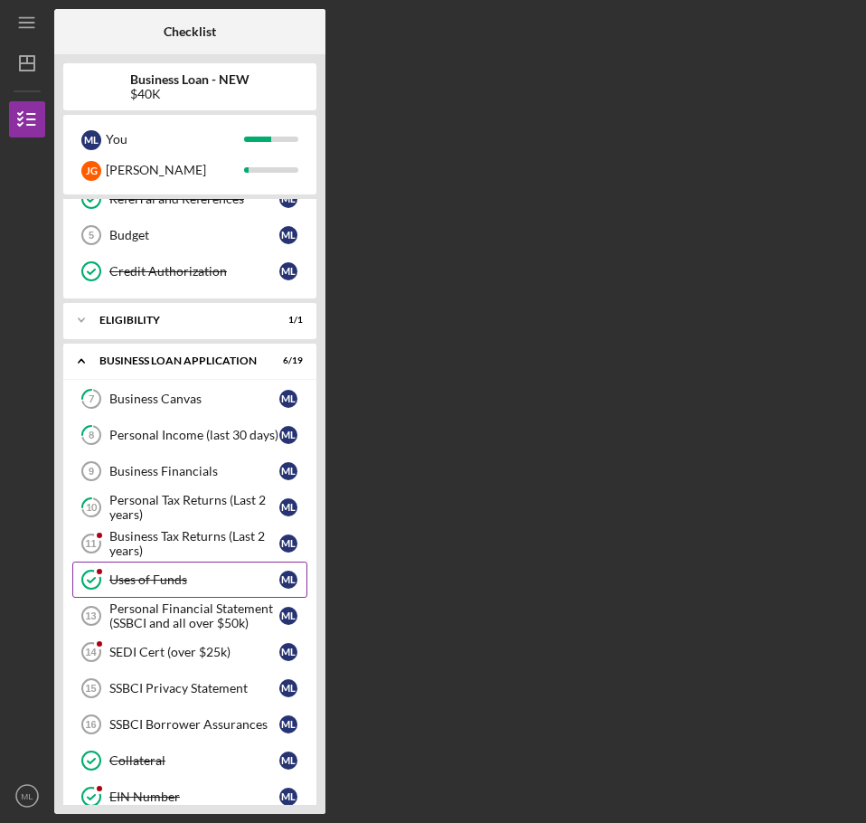
scroll to position [181, 0]
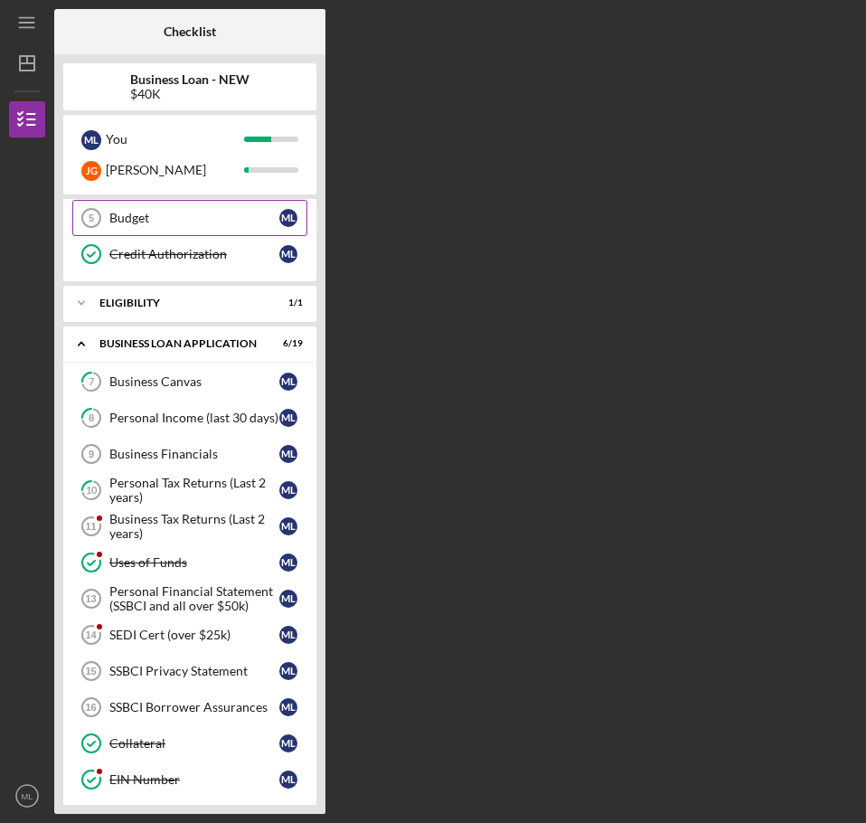
click at [104, 220] on icon "Budget 5" at bounding box center [91, 217] width 45 height 45
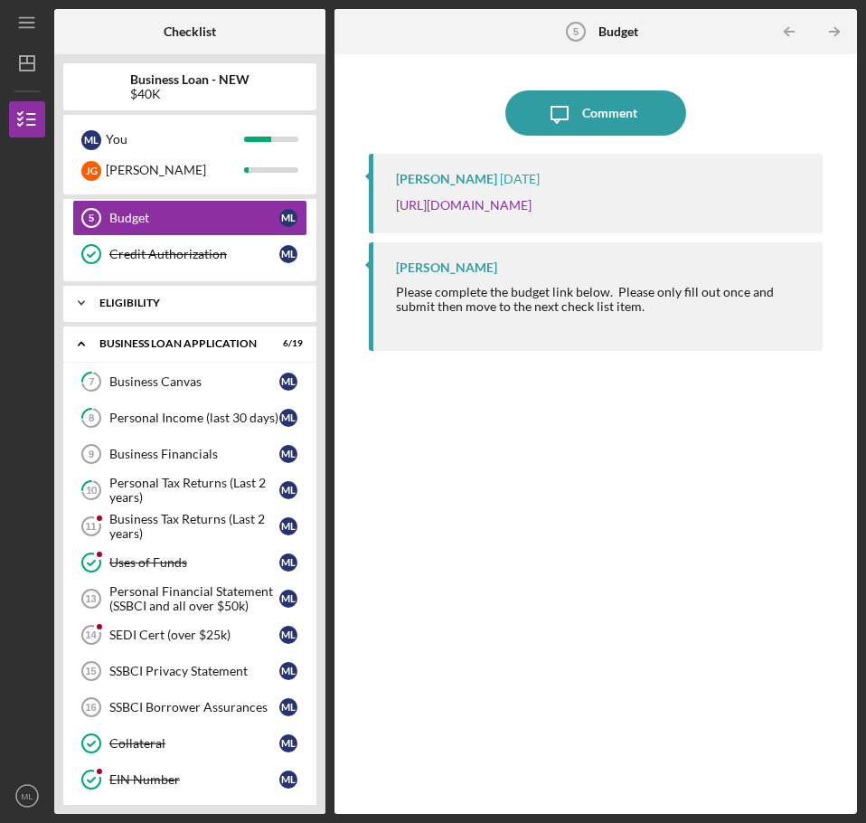
click at [89, 298] on icon "Icon/Expander" at bounding box center [81, 303] width 36 height 36
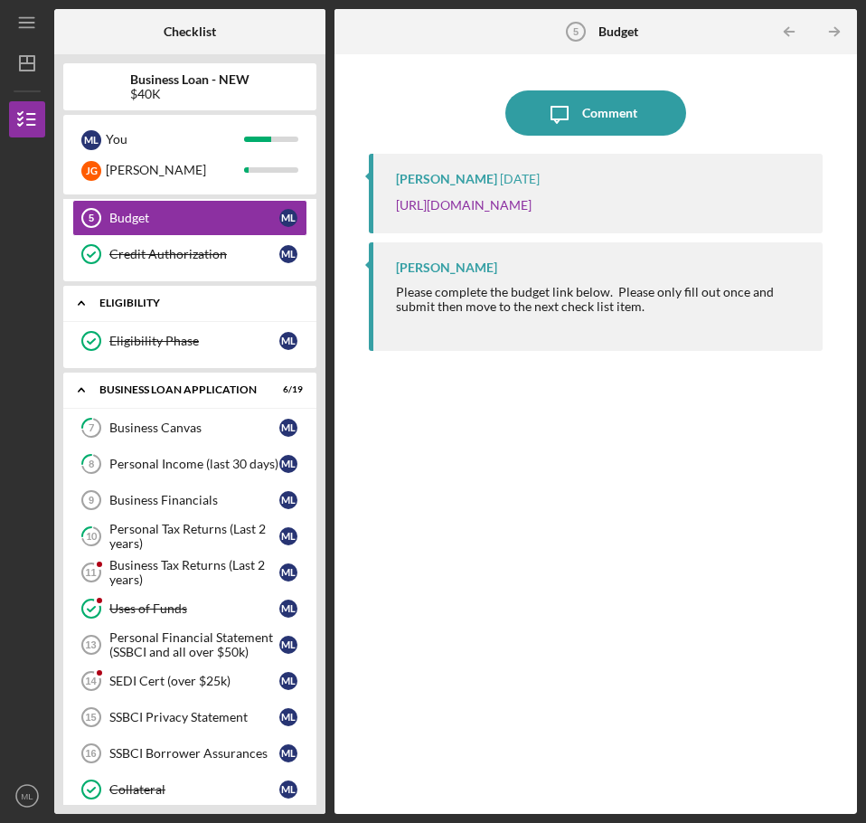
click at [89, 297] on icon "Icon/Expander" at bounding box center [81, 303] width 36 height 36
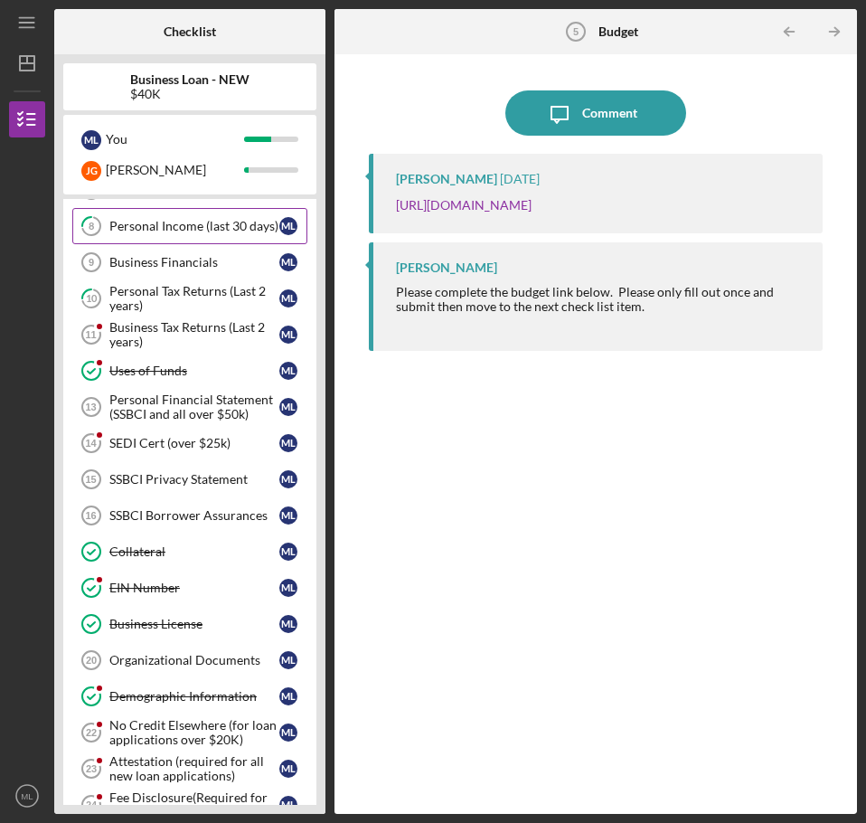
scroll to position [542, 0]
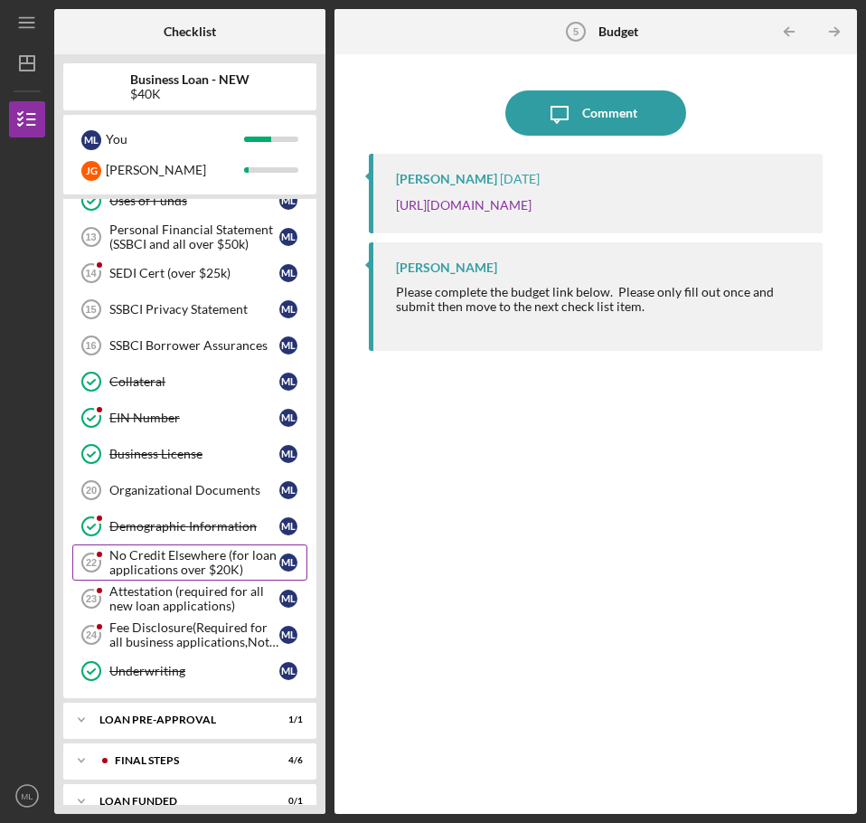
click at [170, 560] on div "No Credit Elsewhere (for loan applications over $20K)" at bounding box center [194, 562] width 170 height 29
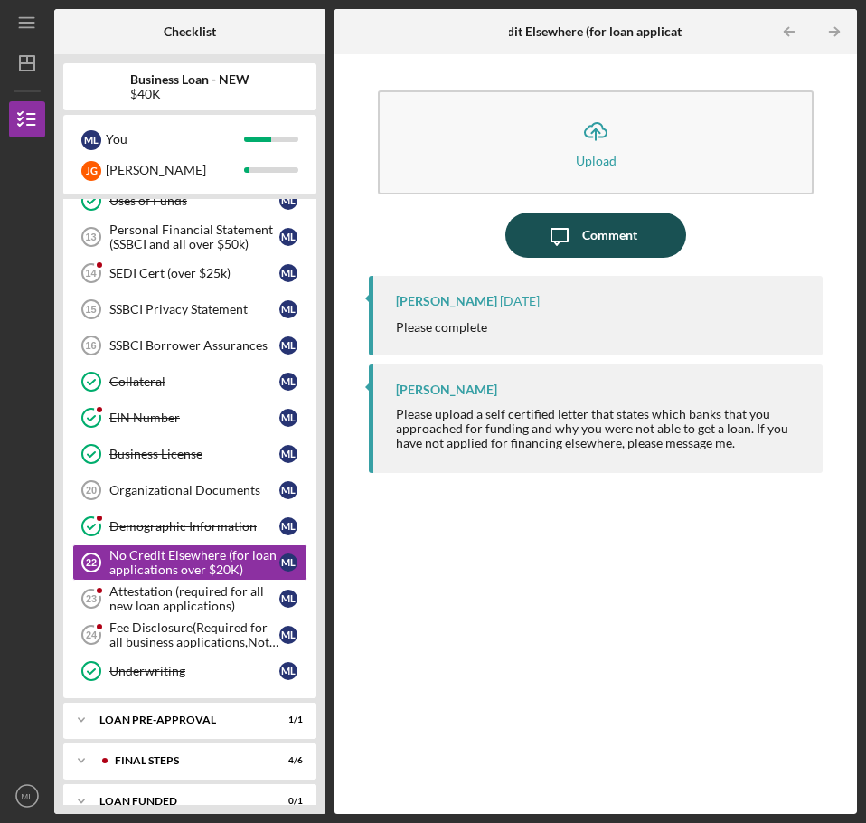
click at [570, 230] on icon "Icon/Message" at bounding box center [559, 234] width 45 height 45
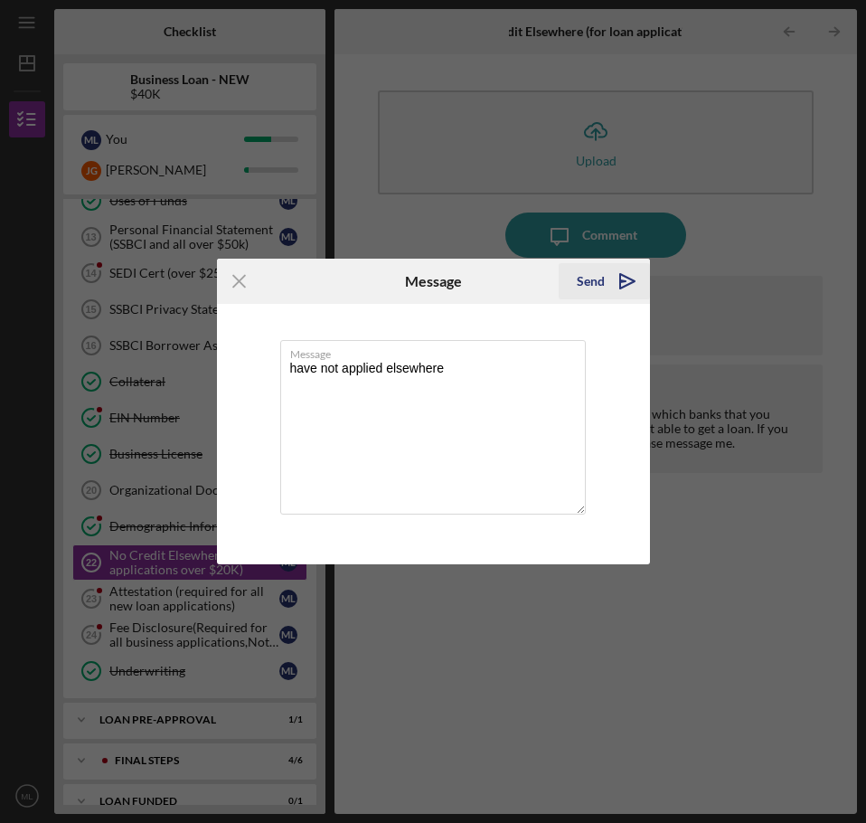
type textarea "have not applied elsewhere"
click at [635, 281] on icon "Icon/icon-invite-send" at bounding box center [627, 281] width 45 height 45
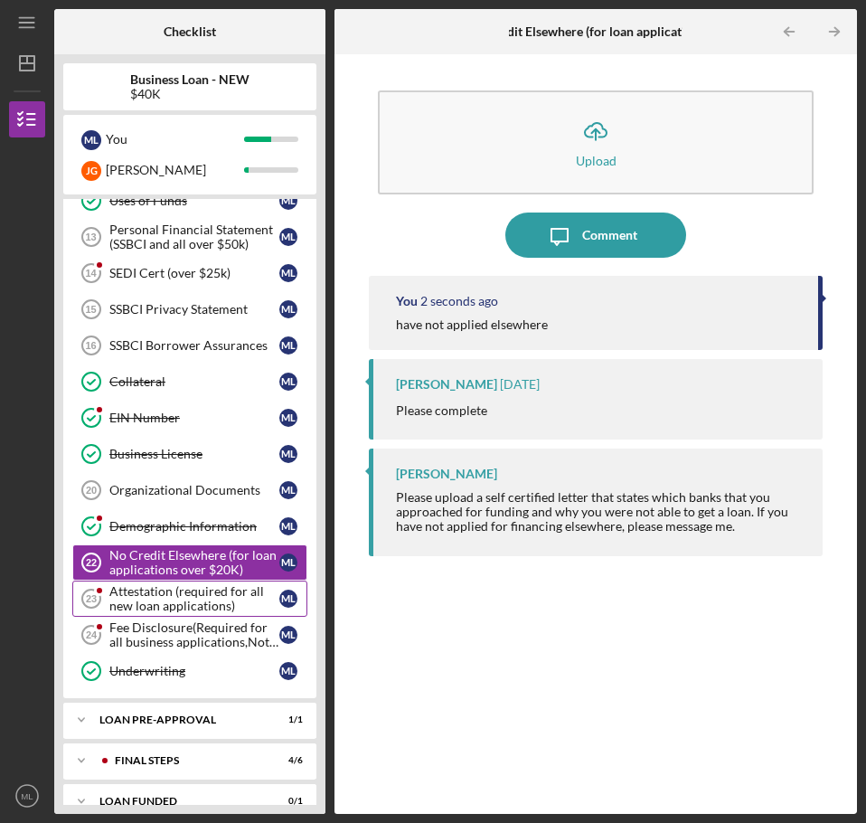
click at [117, 599] on div "Attestation (required for all new loan applications)" at bounding box center [194, 598] width 170 height 29
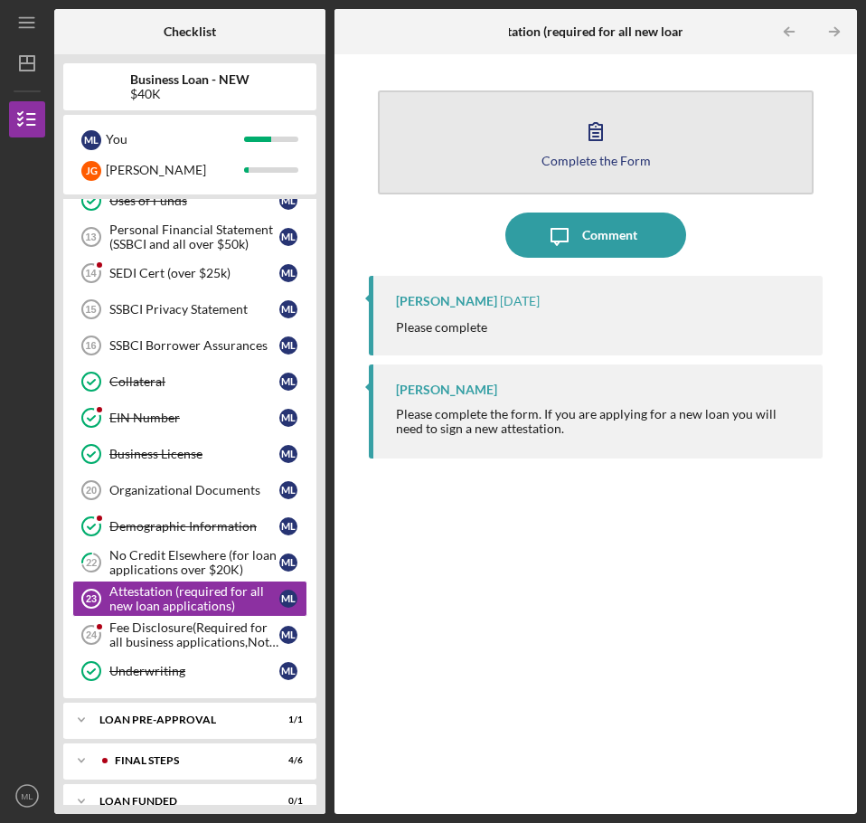
click at [562, 141] on button "Complete the Form Form" at bounding box center [596, 142] width 436 height 104
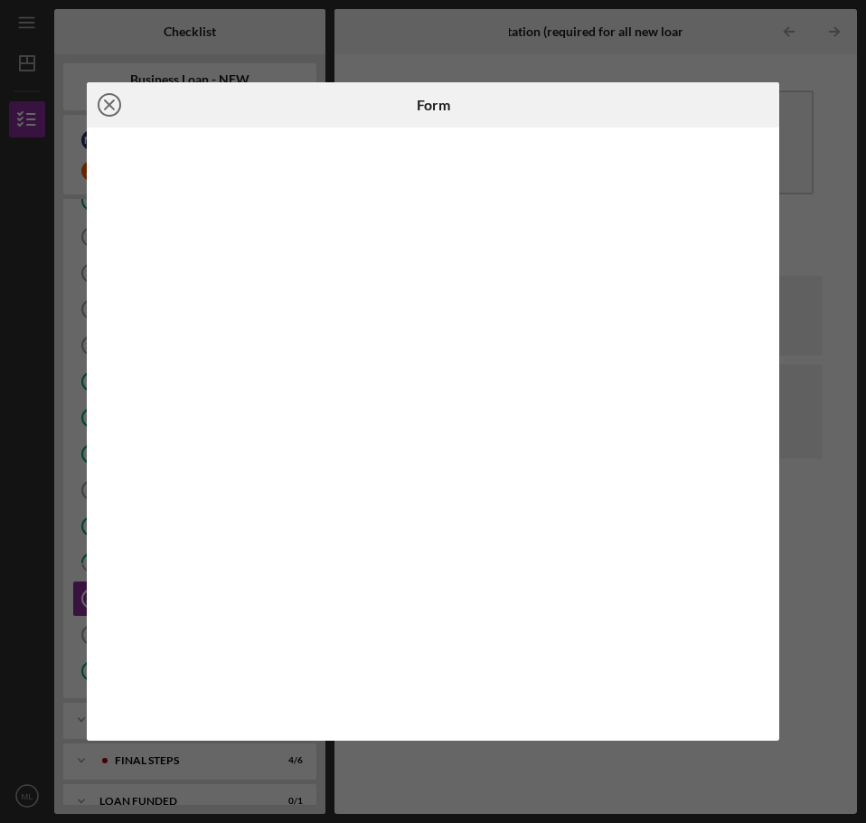
click at [108, 108] on icon "Icon/Close" at bounding box center [109, 104] width 45 height 45
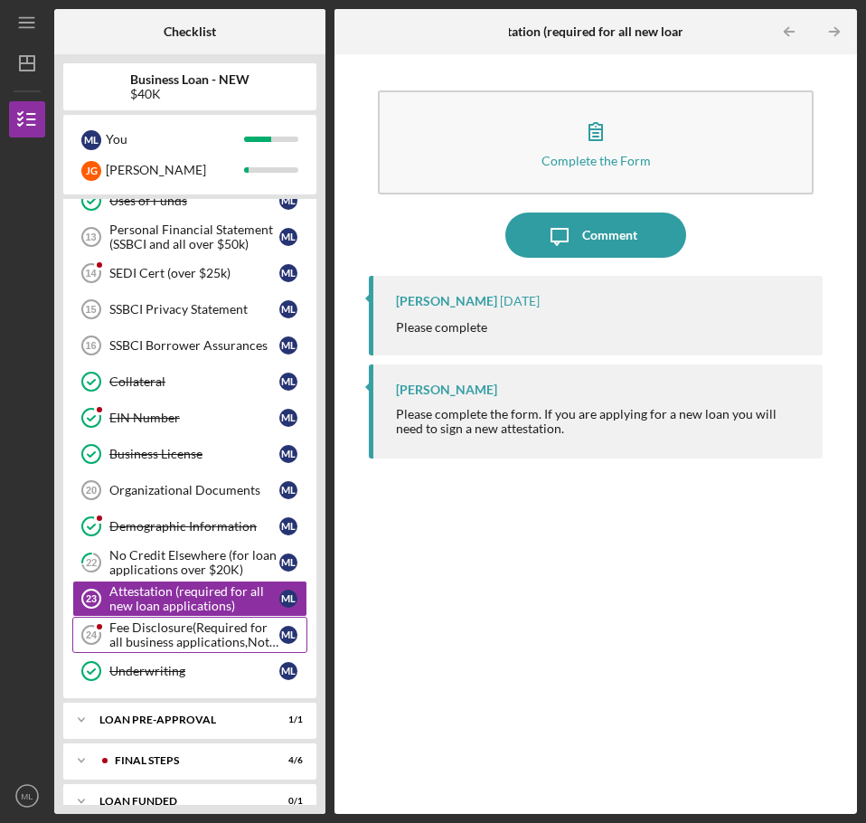
click at [176, 644] on div "Fee Disclosure(Required for all business applications,Not needed for Contractor…" at bounding box center [194, 634] width 170 height 29
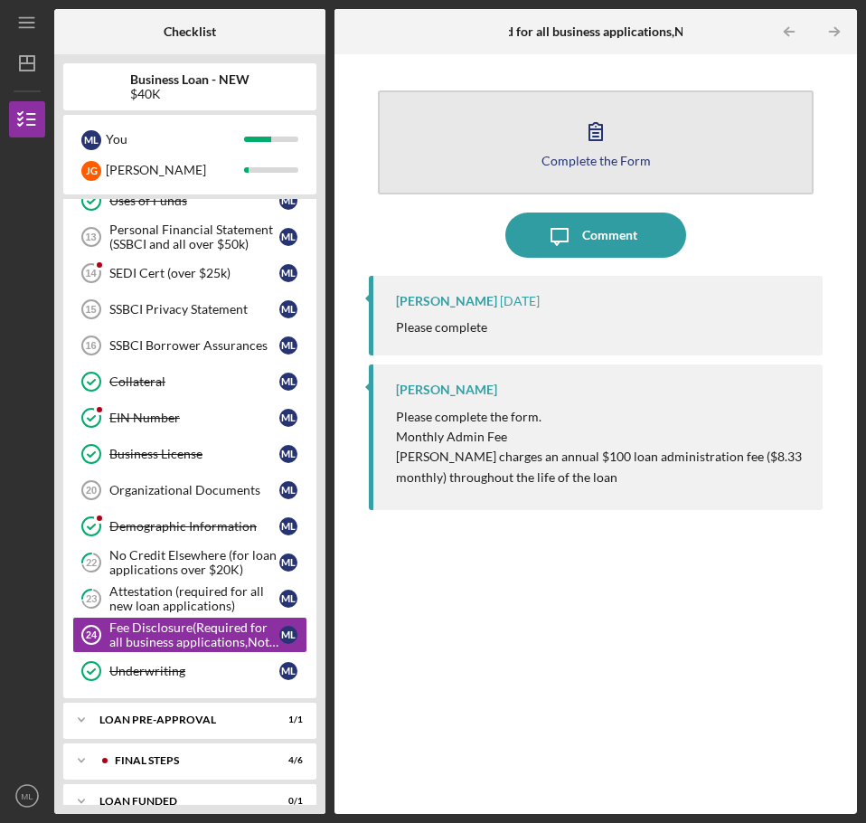
click at [589, 170] on button "Complete the Form Form" at bounding box center [596, 142] width 436 height 104
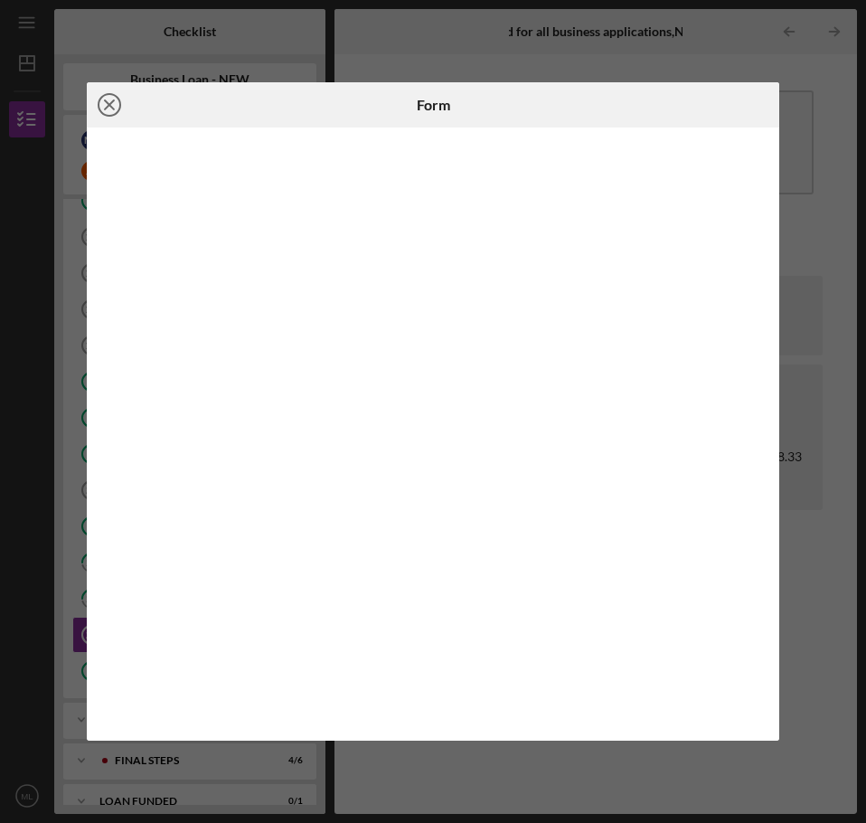
click at [106, 99] on icon "Icon/Close" at bounding box center [109, 104] width 45 height 45
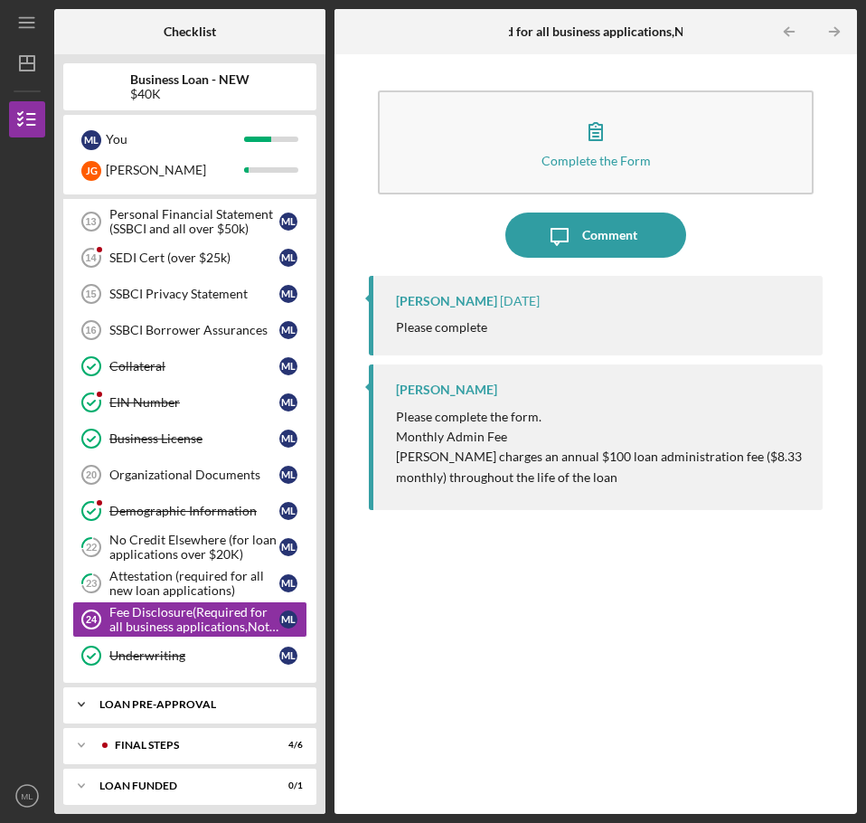
scroll to position [567, 0]
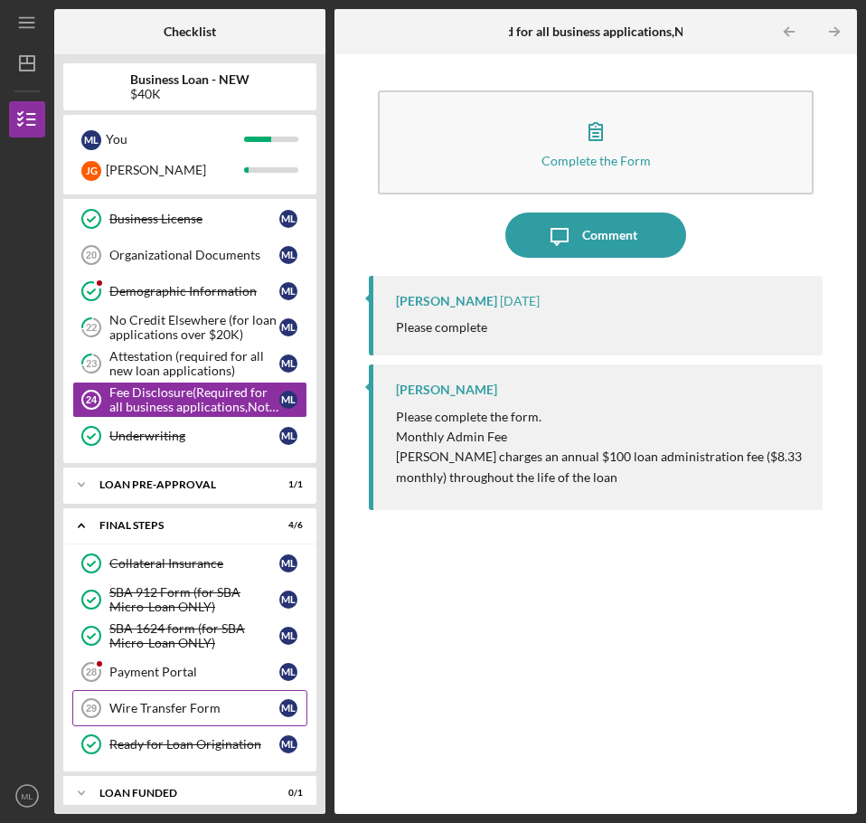
scroll to position [794, 0]
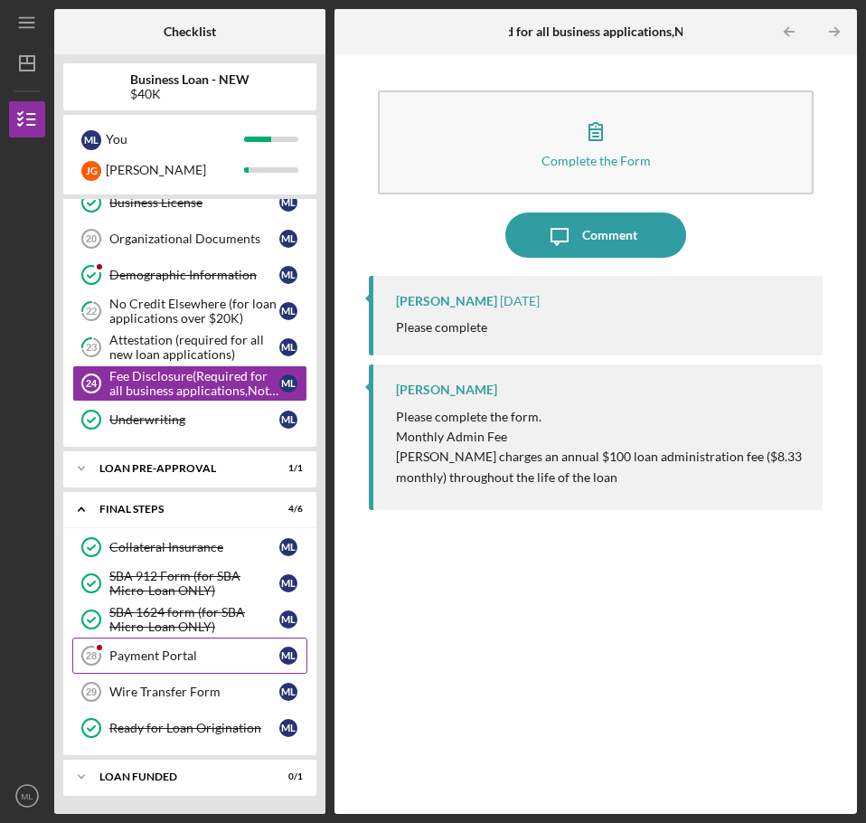
click at [184, 663] on link "Payment Portal 28 Payment Portal M L" at bounding box center [189, 655] width 235 height 36
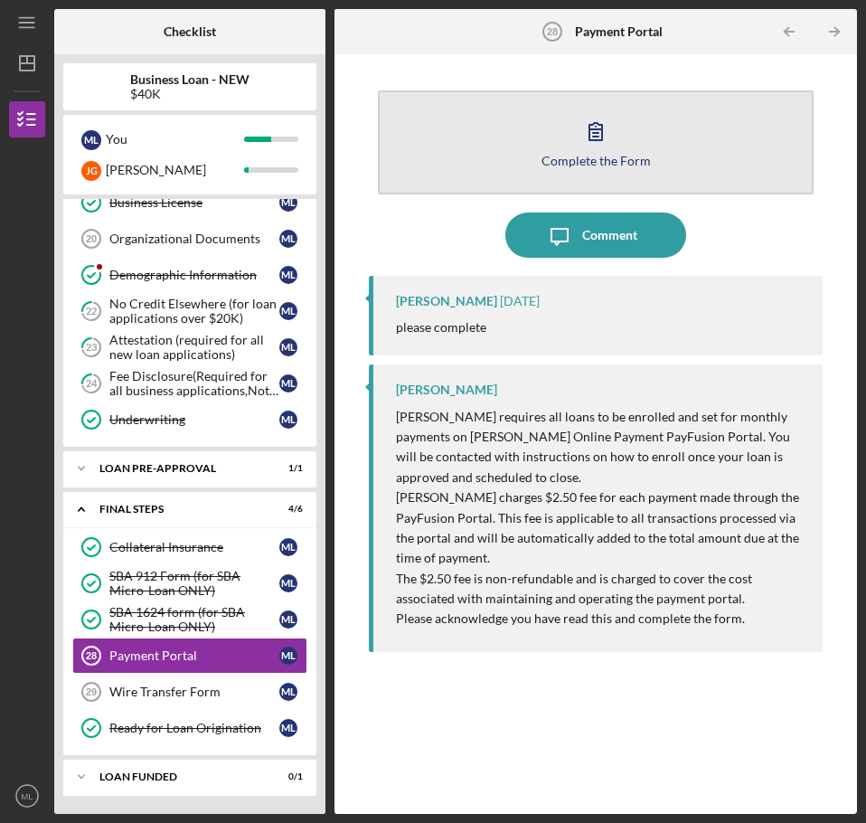
click at [592, 147] on icon "button" at bounding box center [595, 130] width 45 height 45
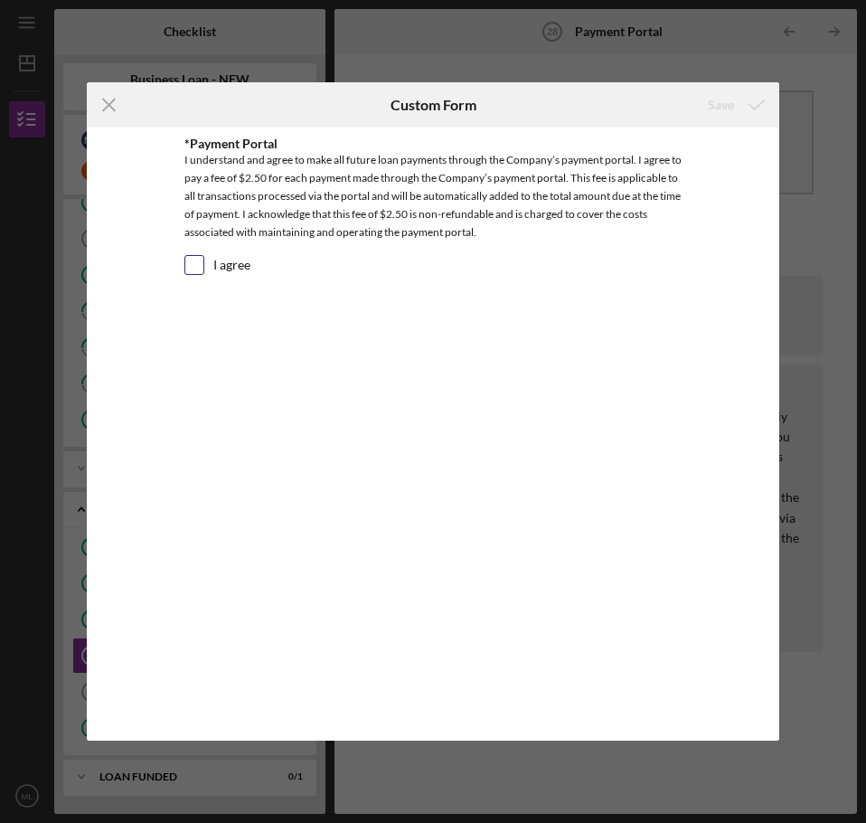
click at [196, 268] on input "I agree" at bounding box center [194, 265] width 18 height 18
checkbox input "true"
click at [714, 108] on div "Save" at bounding box center [721, 105] width 26 height 36
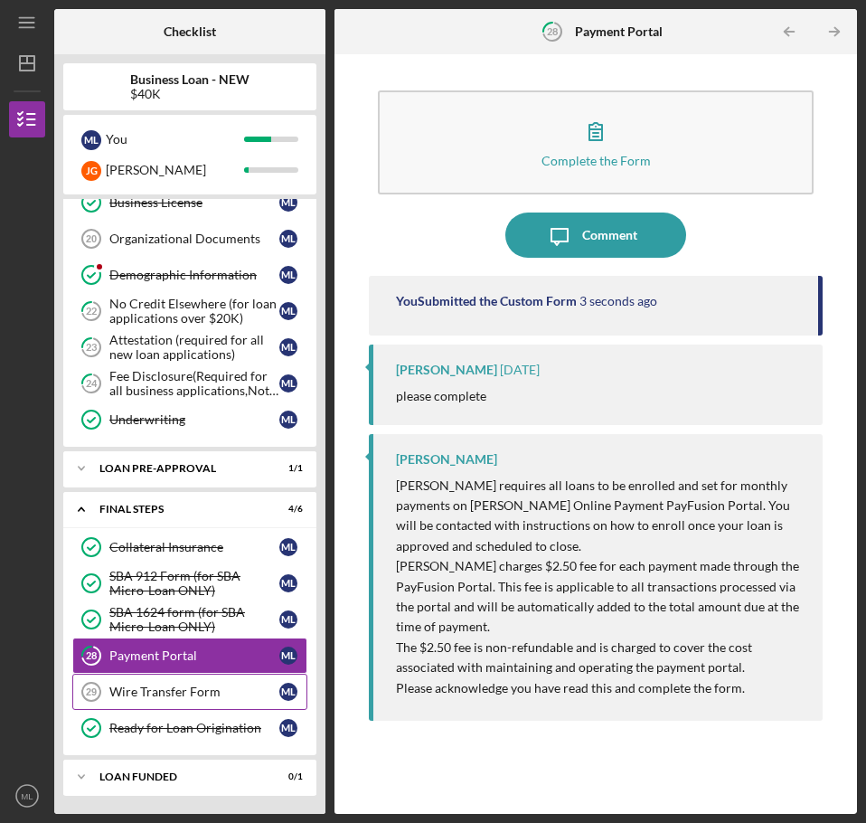
click at [136, 697] on div "Wire Transfer Form" at bounding box center [194, 691] width 170 height 14
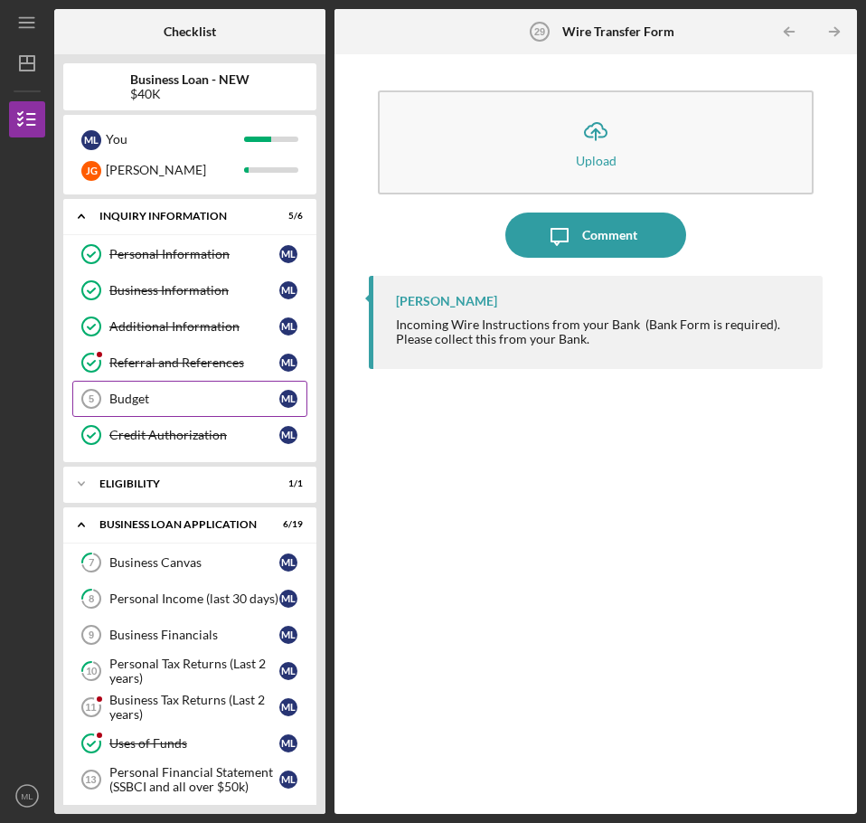
click at [130, 400] on div "Budget" at bounding box center [194, 398] width 170 height 14
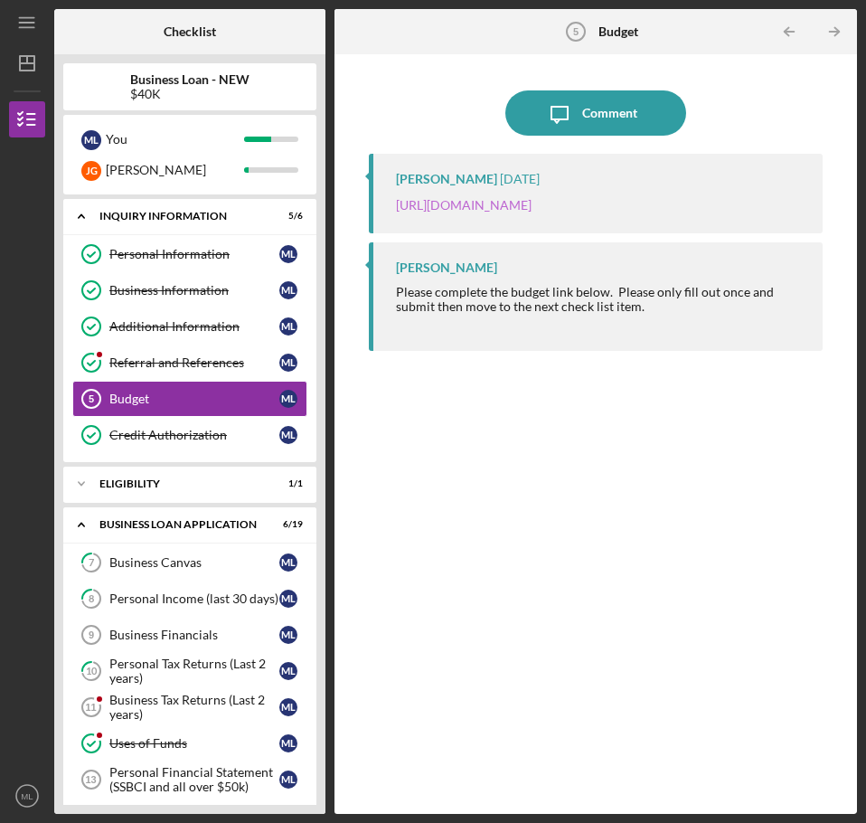
click at [532, 205] on link "[URL][DOMAIN_NAME]" at bounding box center [464, 204] width 136 height 15
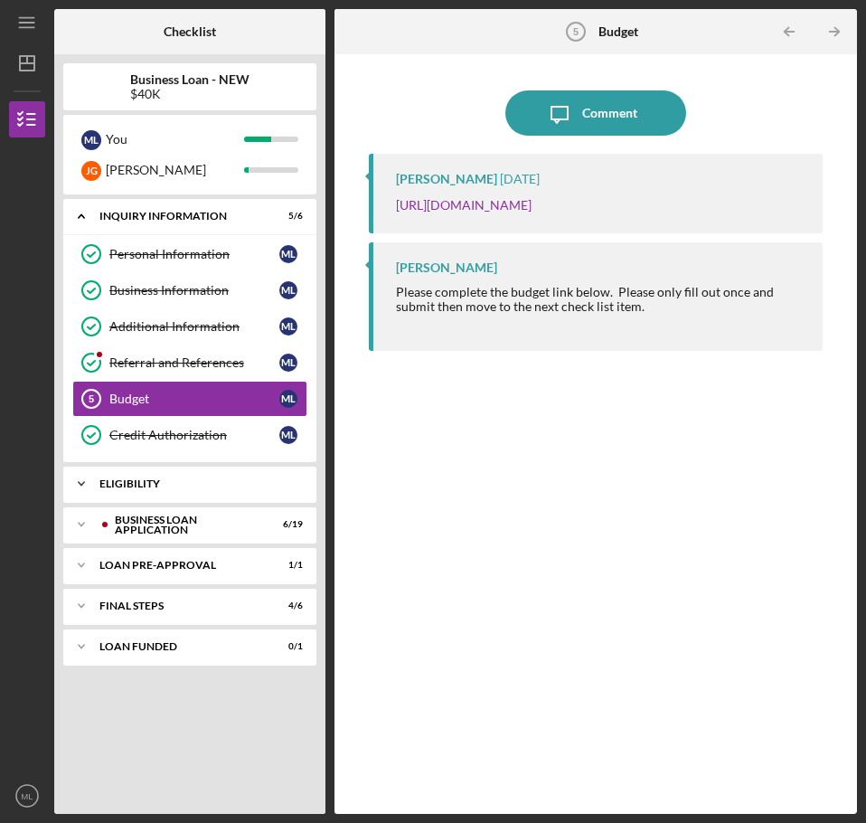
click at [94, 474] on icon "Icon/Expander" at bounding box center [81, 484] width 36 height 36
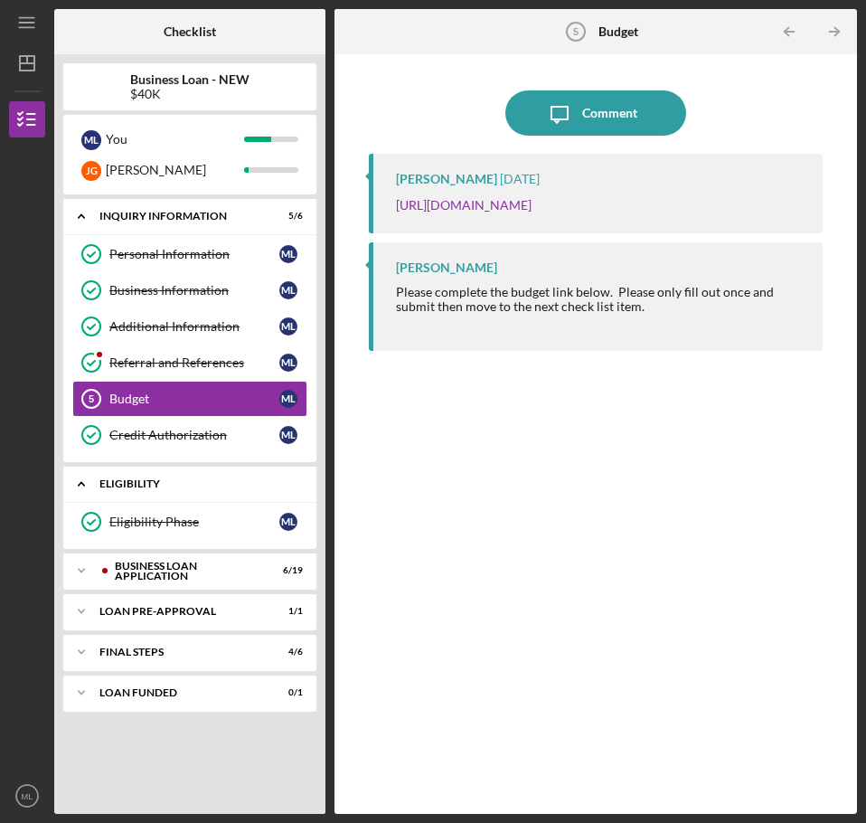
drag, startPoint x: 93, startPoint y: 476, endPoint x: 101, endPoint y: 502, distance: 27.5
click at [93, 476] on icon "Icon/Expander" at bounding box center [81, 484] width 36 height 36
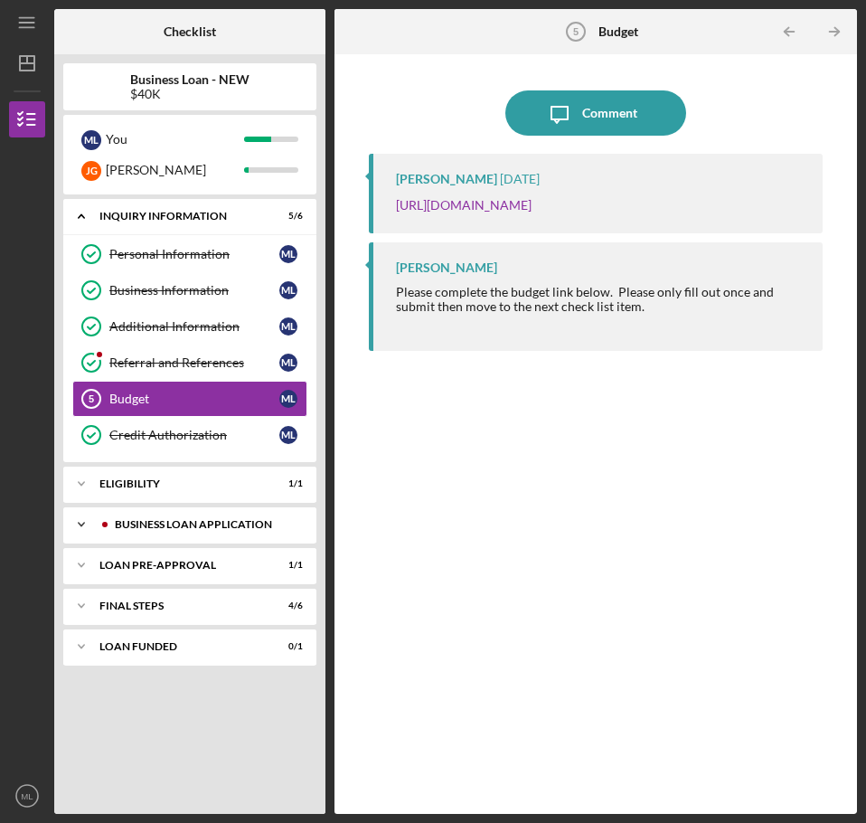
click at [79, 524] on icon "Icon/Expander" at bounding box center [81, 524] width 36 height 36
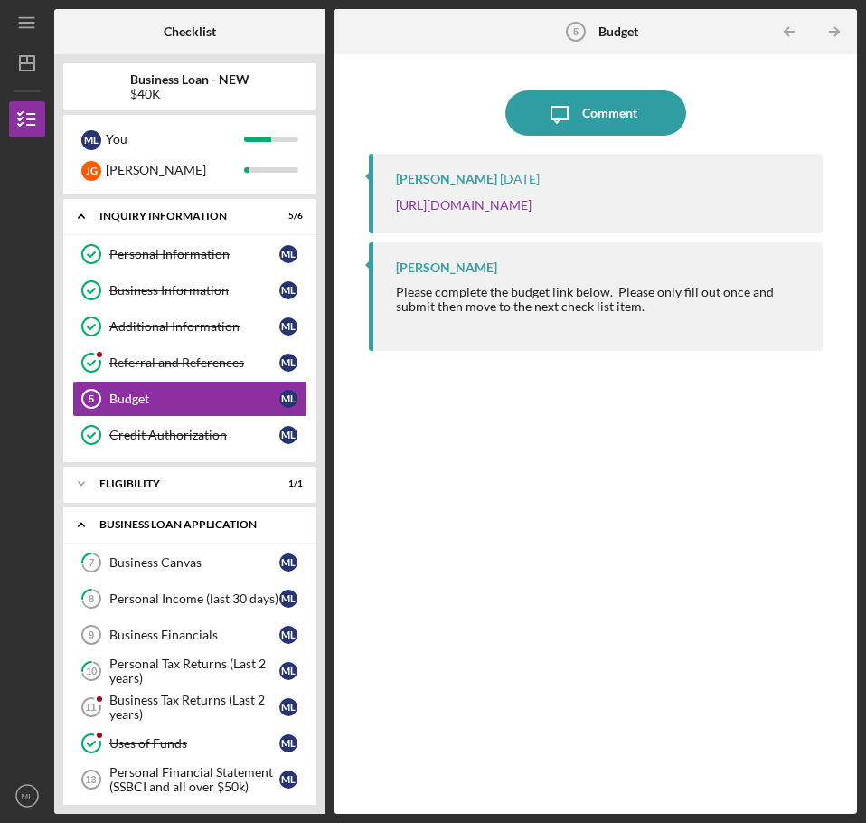
click at [79, 524] on icon "Icon/Expander" at bounding box center [81, 524] width 36 height 36
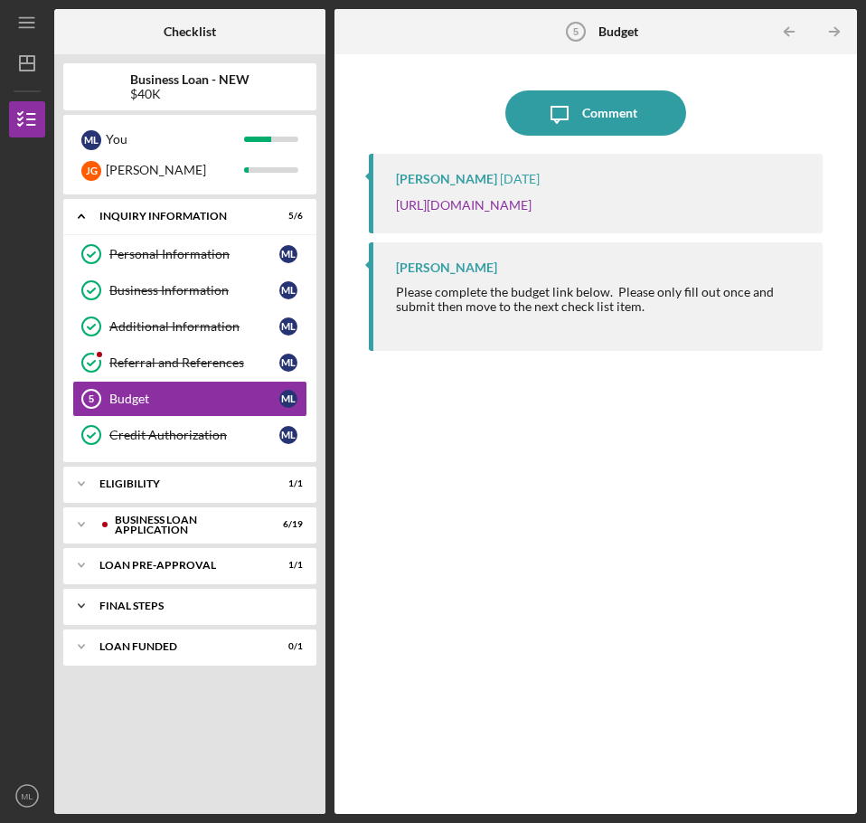
click at [142, 604] on div "FINAL STEPS" at bounding box center [196, 605] width 194 height 11
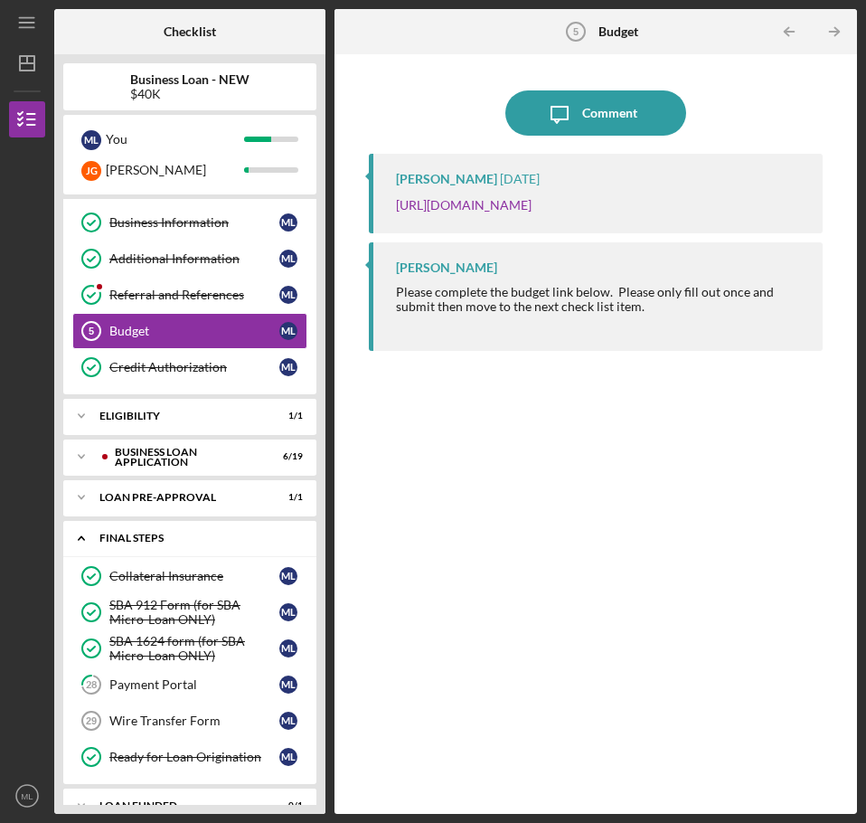
scroll to position [97, 0]
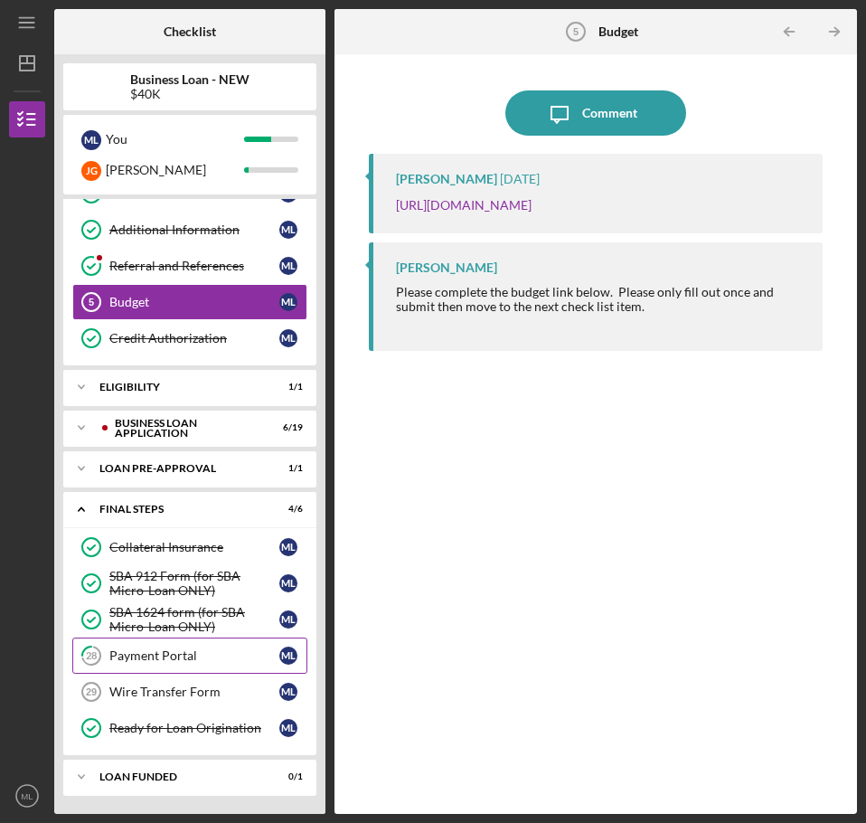
click at [155, 653] on div "Payment Portal" at bounding box center [194, 655] width 170 height 14
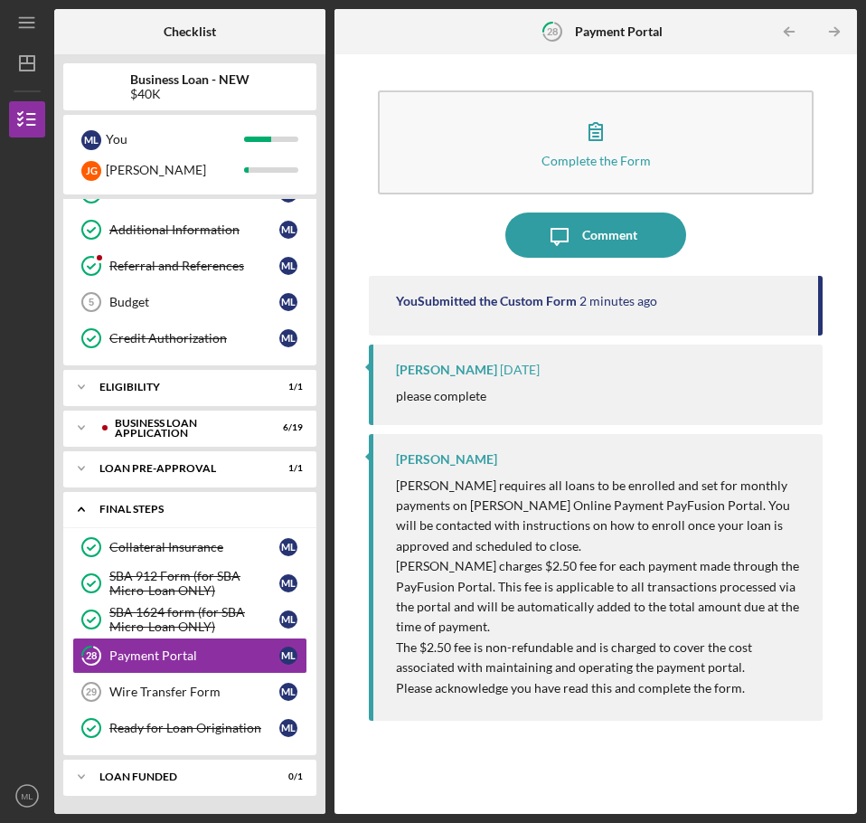
click at [82, 506] on icon "Icon/Expander" at bounding box center [81, 509] width 36 height 36
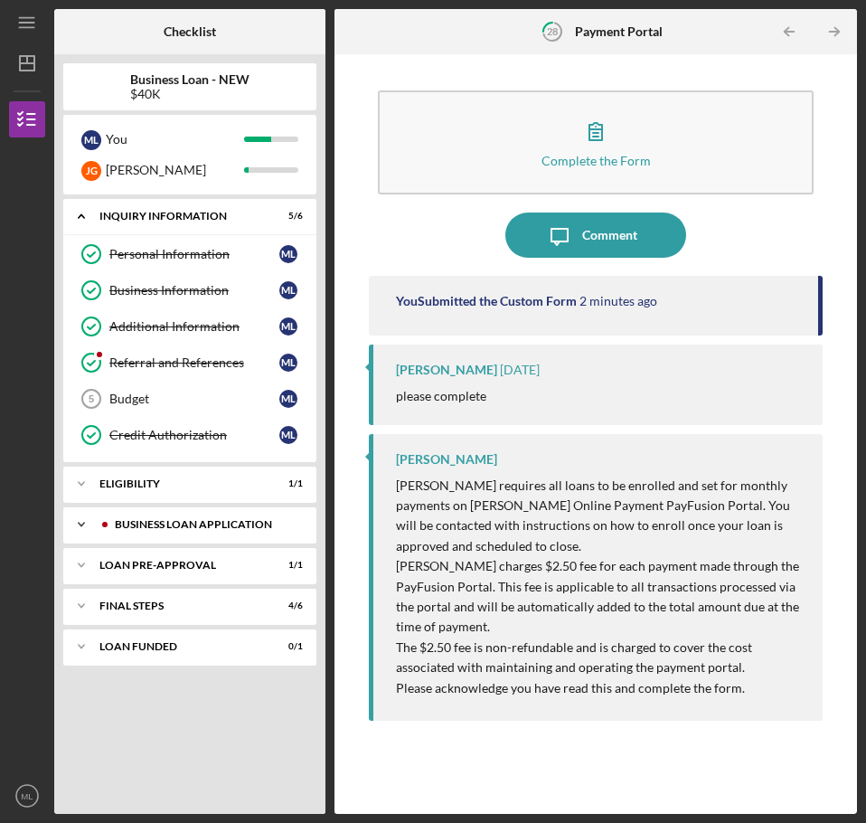
click at [75, 526] on icon "Icon/Expander" at bounding box center [81, 524] width 36 height 36
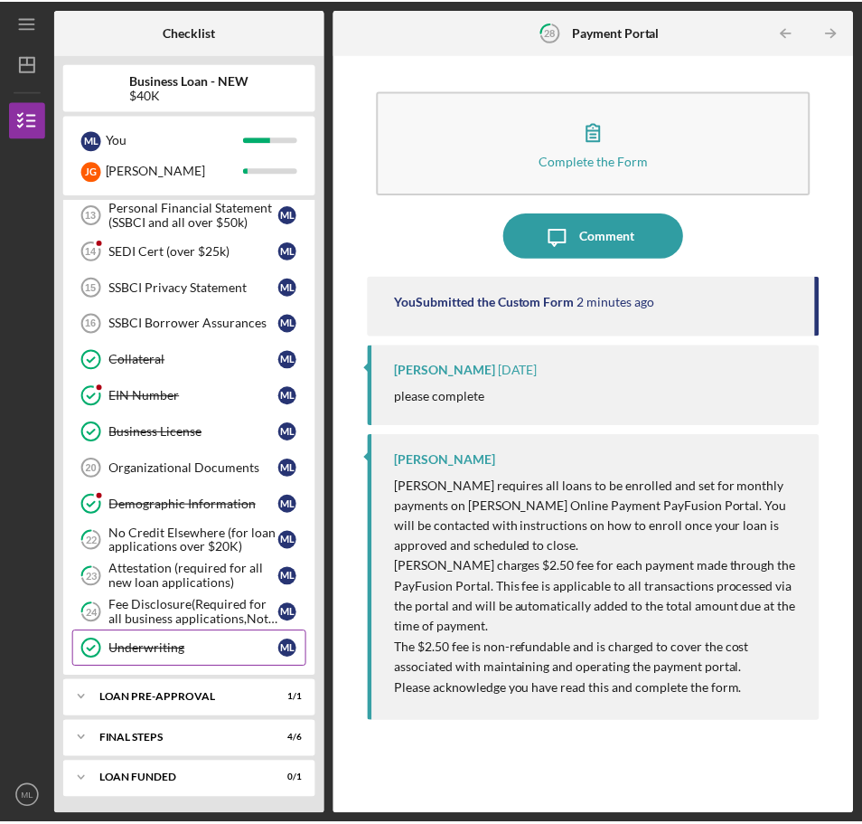
scroll to position [567, 0]
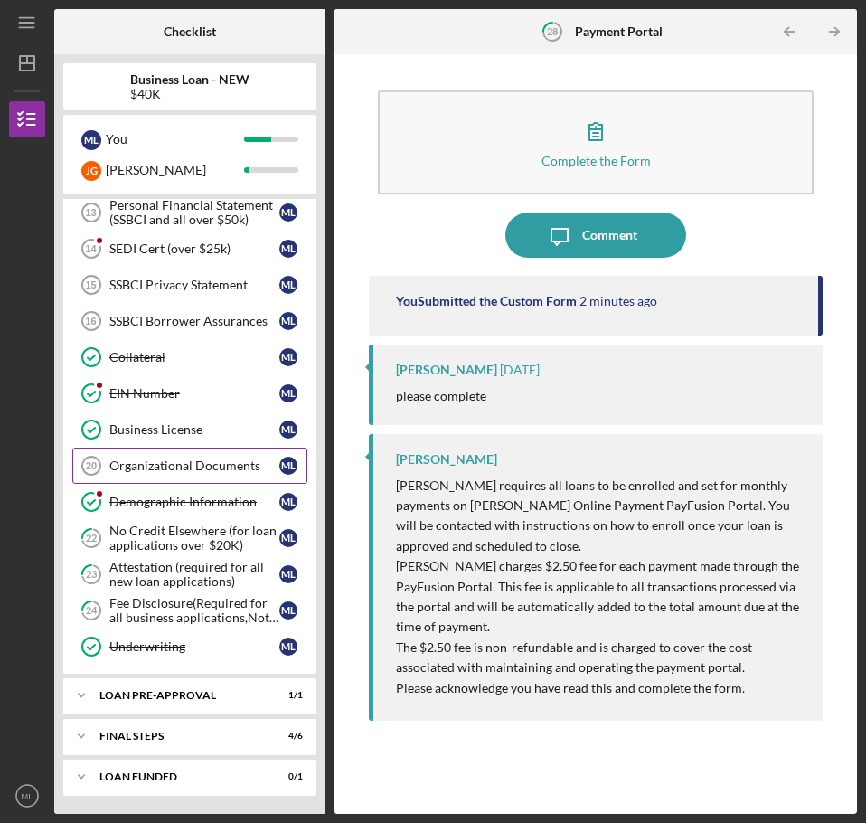
click at [159, 460] on div "Organizational Documents" at bounding box center [194, 465] width 170 height 14
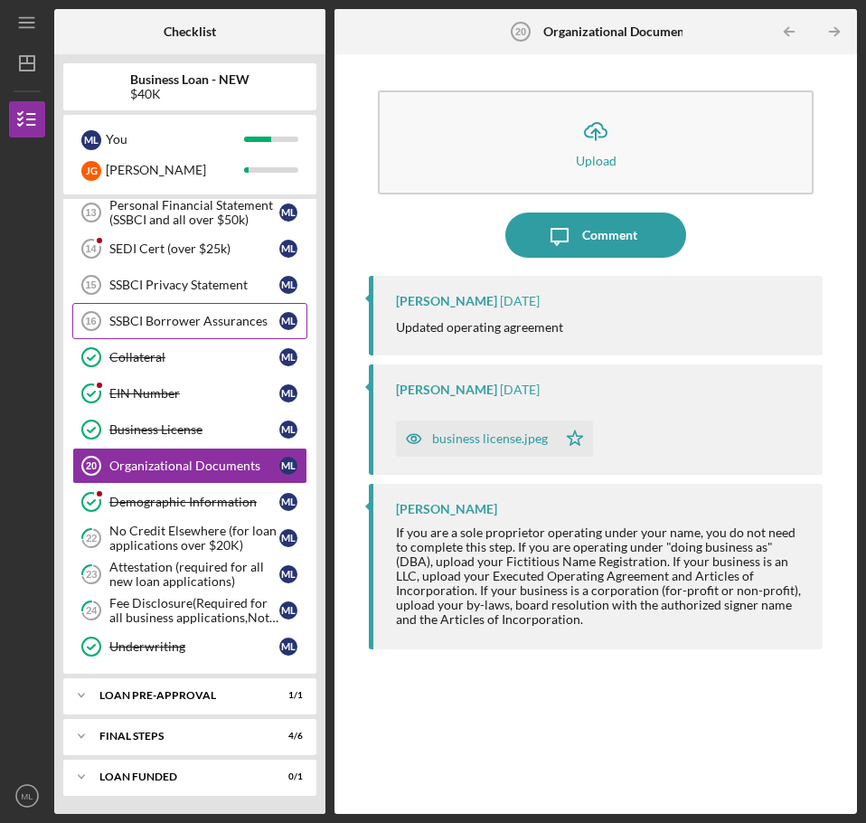
click at [124, 323] on div "SSBCI Borrower Assurances" at bounding box center [194, 321] width 170 height 14
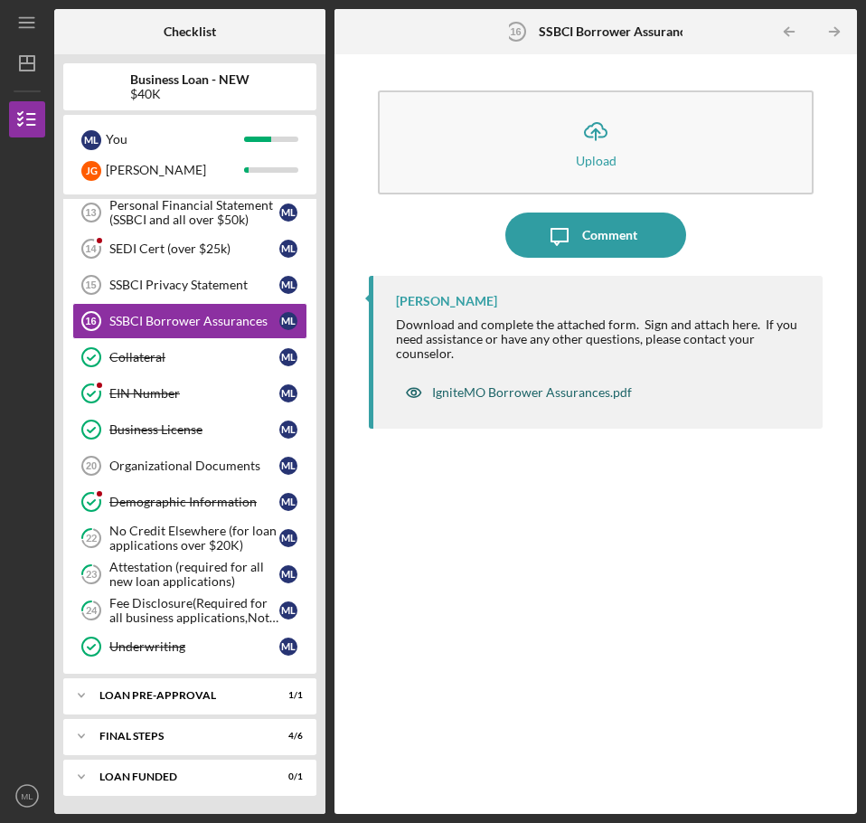
click at [509, 388] on div "IgniteMO Borrower Assurances.pdf" at bounding box center [532, 392] width 200 height 14
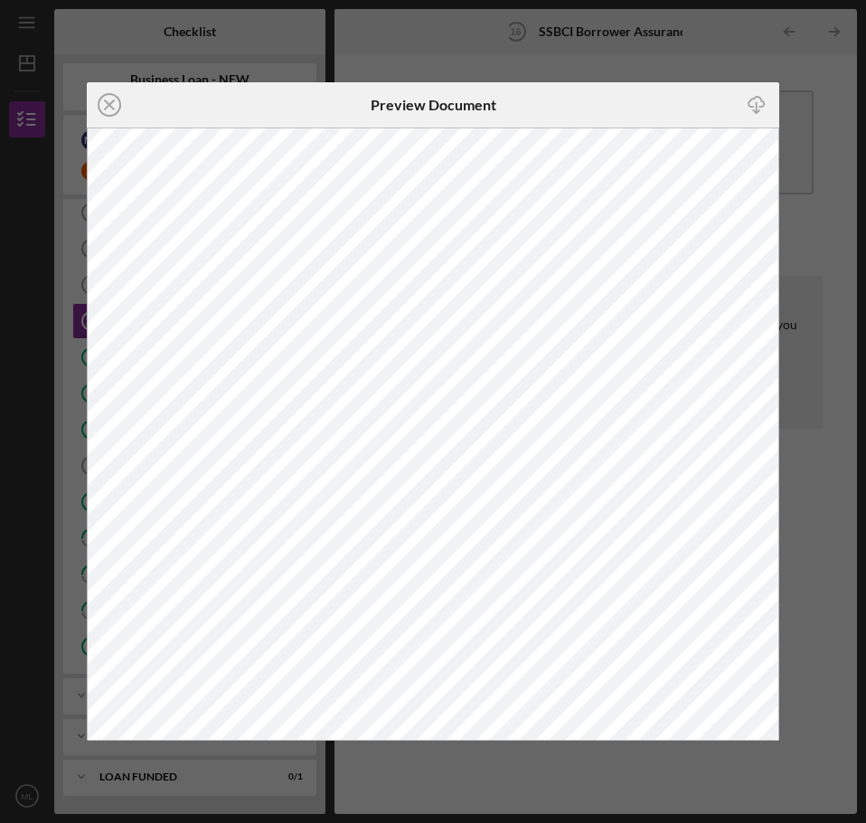
click at [388, 48] on div "Icon/Close Preview Document Icon/Download" at bounding box center [433, 411] width 866 height 823
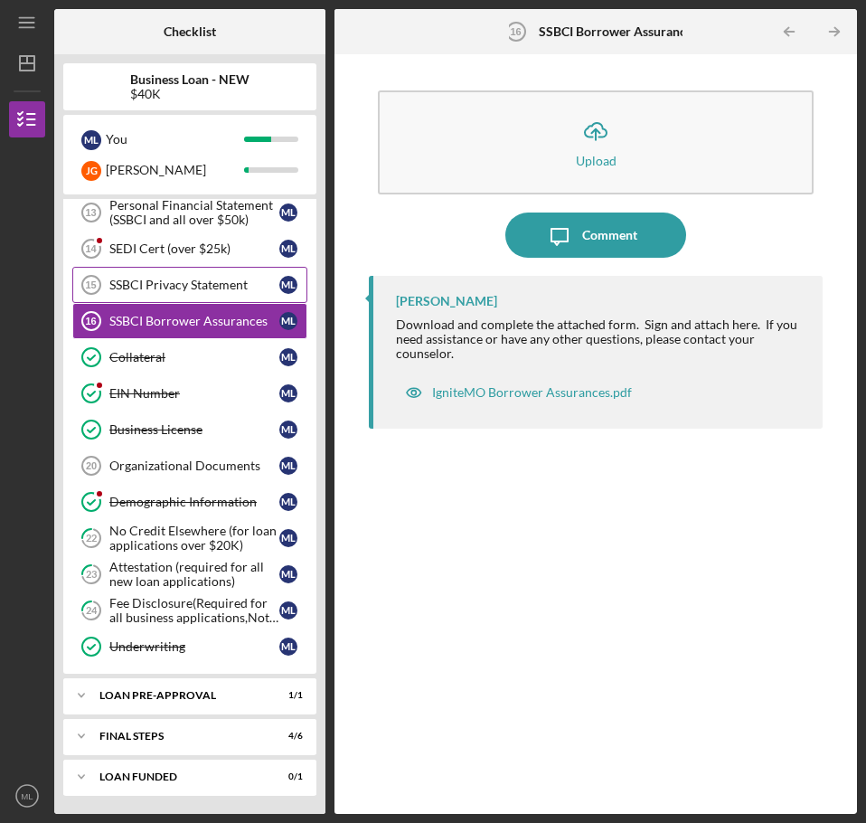
click at [200, 288] on div "SSBCI Privacy Statement" at bounding box center [194, 285] width 170 height 14
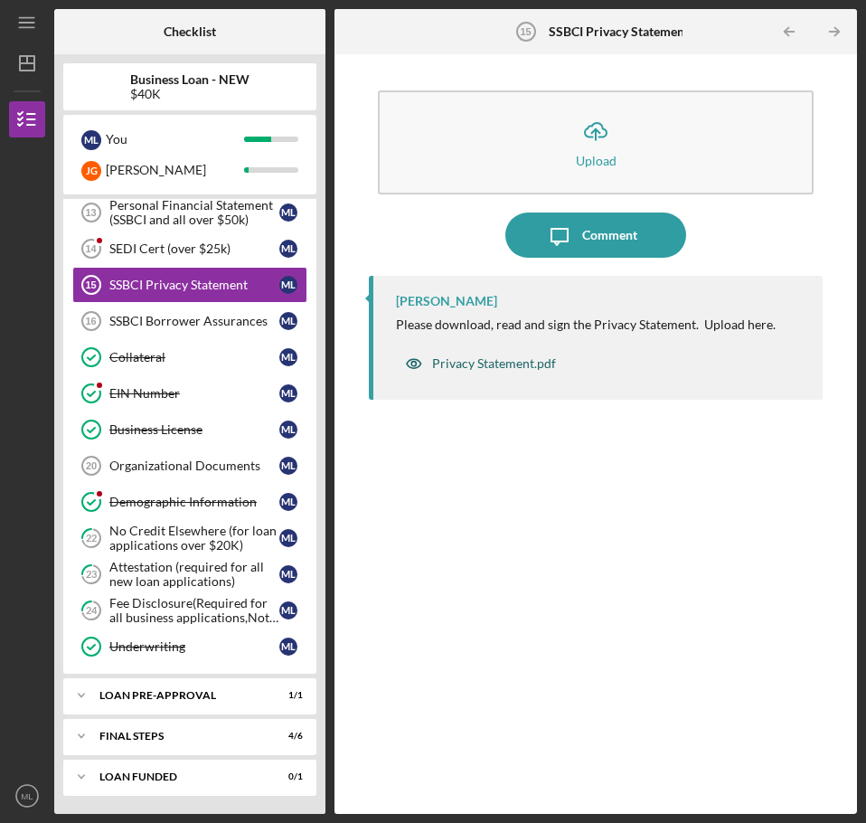
click at [522, 358] on div "Privacy Statement.pdf" at bounding box center [494, 363] width 124 height 14
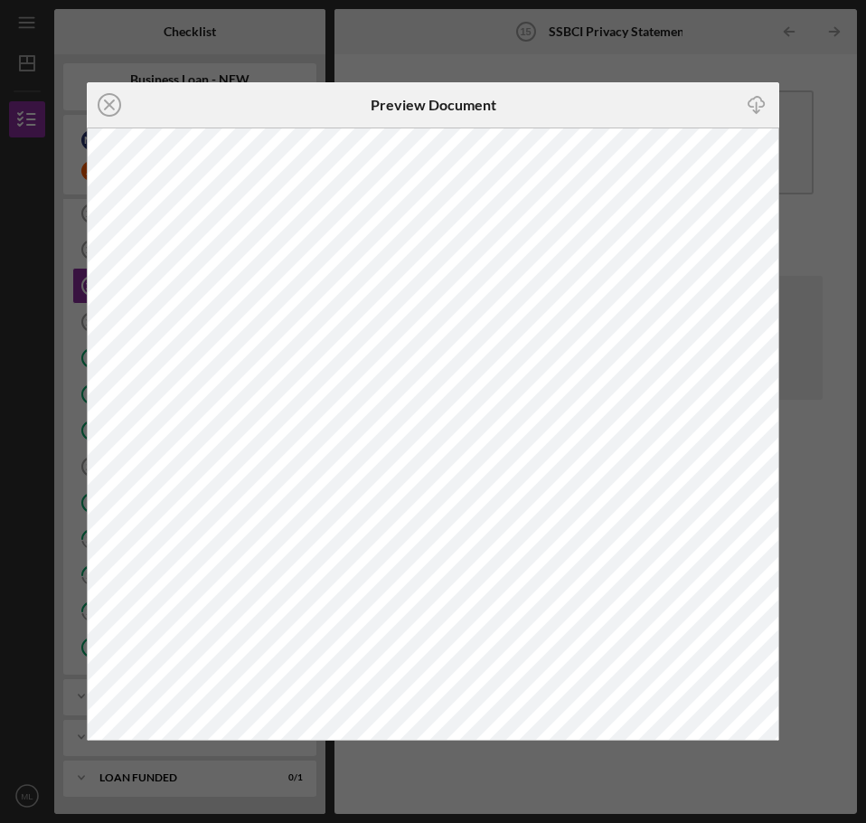
scroll to position [567, 0]
click at [421, 51] on div "Icon/Close Preview Document Icon/Download" at bounding box center [433, 411] width 866 height 823
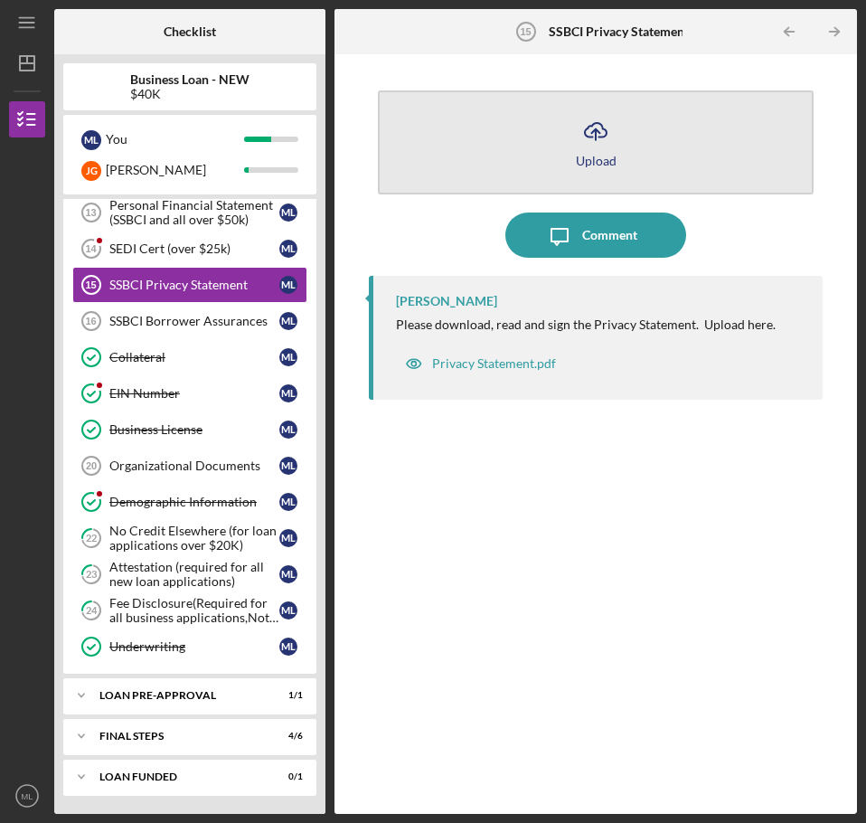
click at [589, 143] on icon "Icon/Upload" at bounding box center [595, 130] width 45 height 45
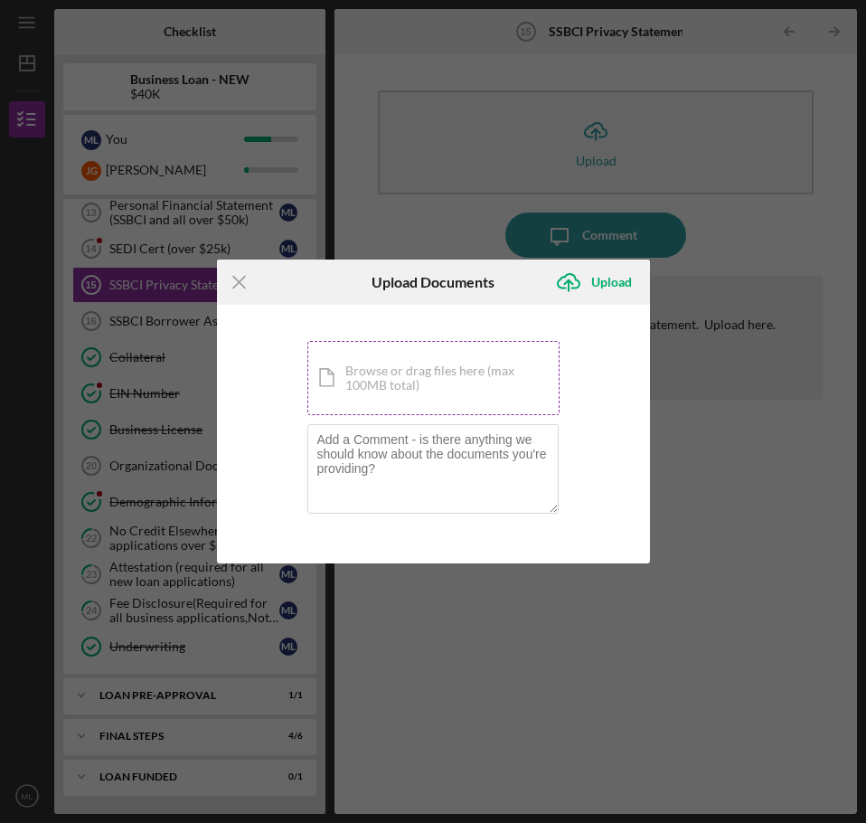
click at [399, 374] on div "Icon/Document Browse or drag files here (max 100MB total) Tap to choose files o…" at bounding box center [433, 378] width 252 height 74
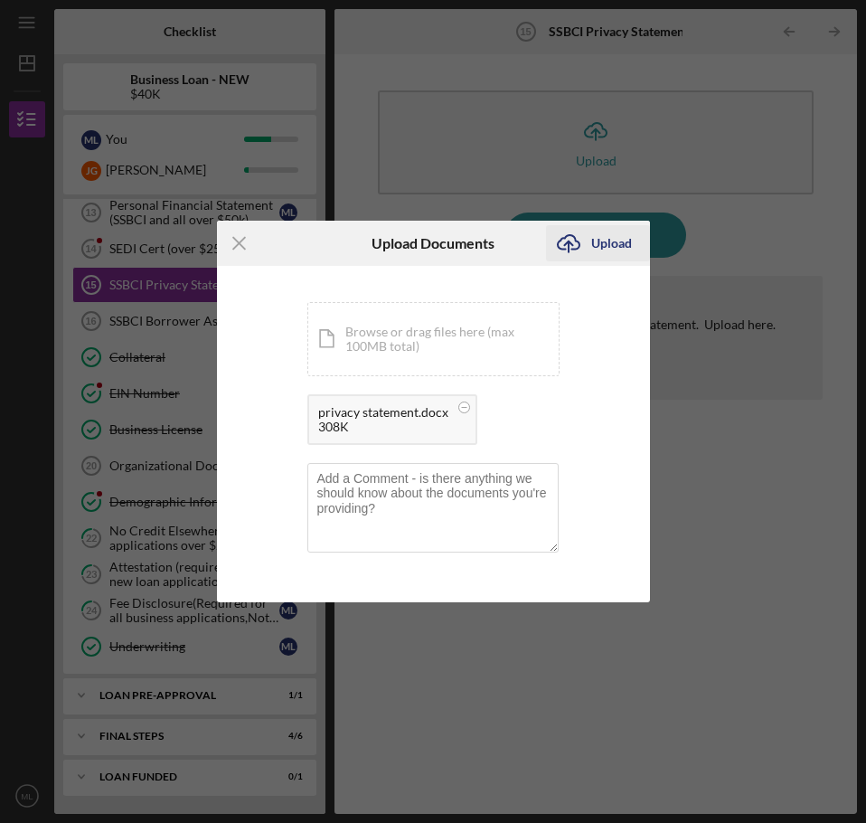
click at [600, 250] on div "Upload" at bounding box center [611, 243] width 41 height 36
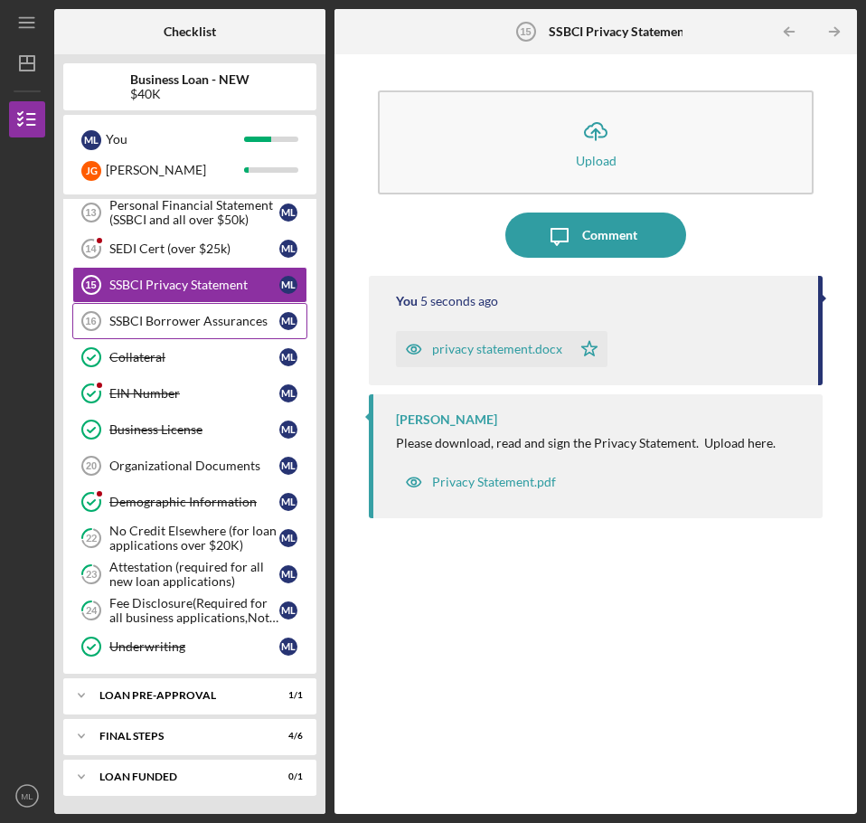
click at [165, 327] on div "SSBCI Borrower Assurances" at bounding box center [194, 321] width 170 height 14
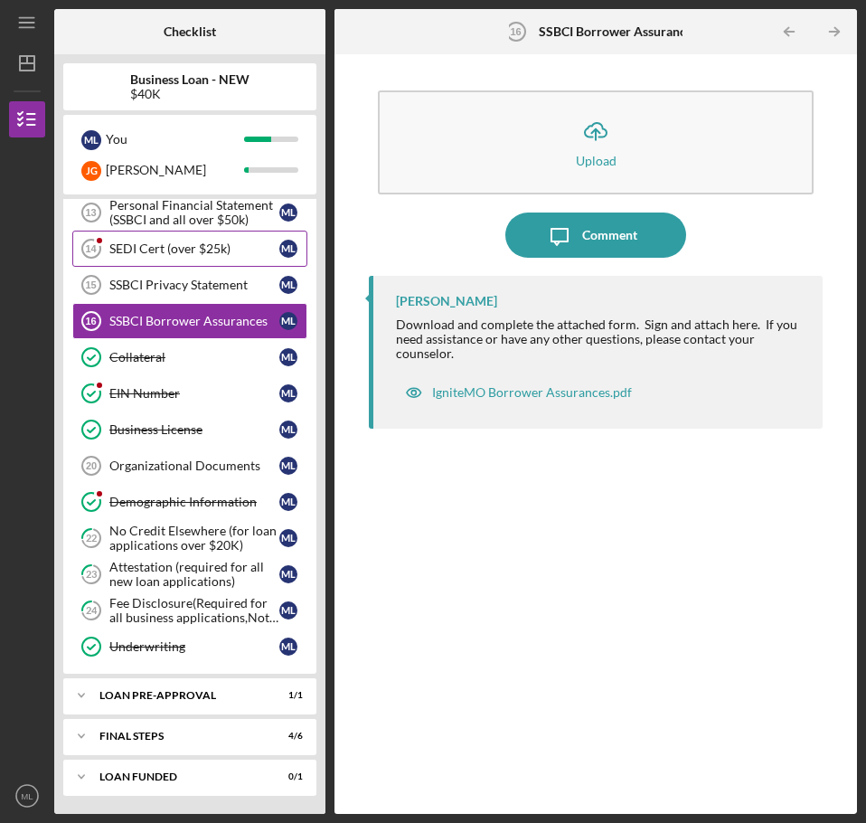
click at [191, 253] on div "SEDI Cert (over $25k)" at bounding box center [194, 248] width 170 height 14
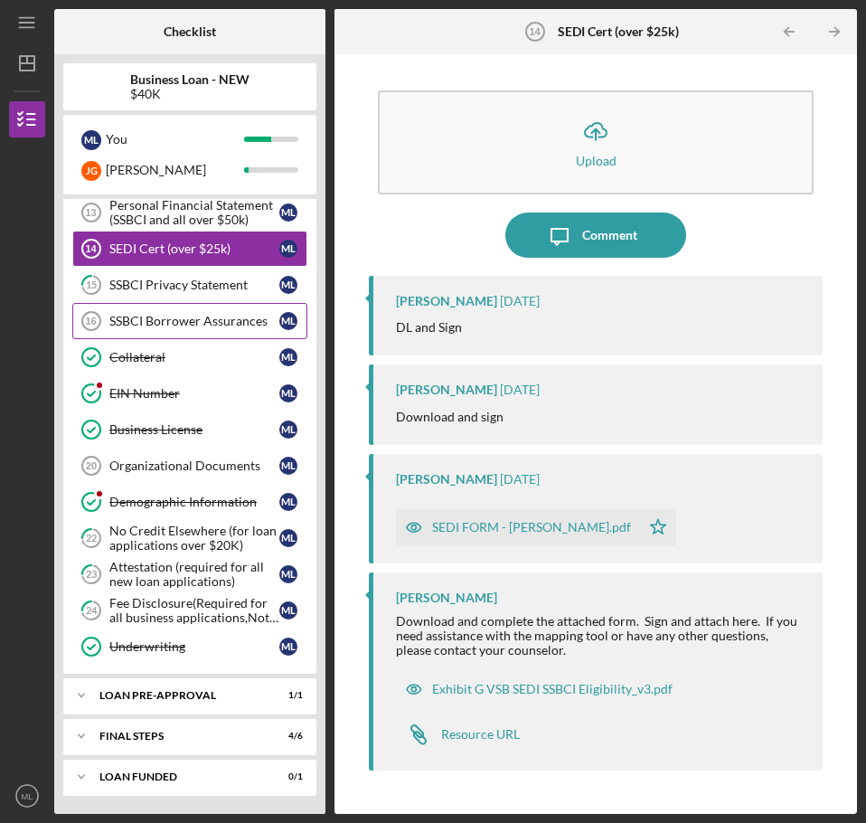
click at [172, 317] on div "SSBCI Borrower Assurances" at bounding box center [194, 321] width 170 height 14
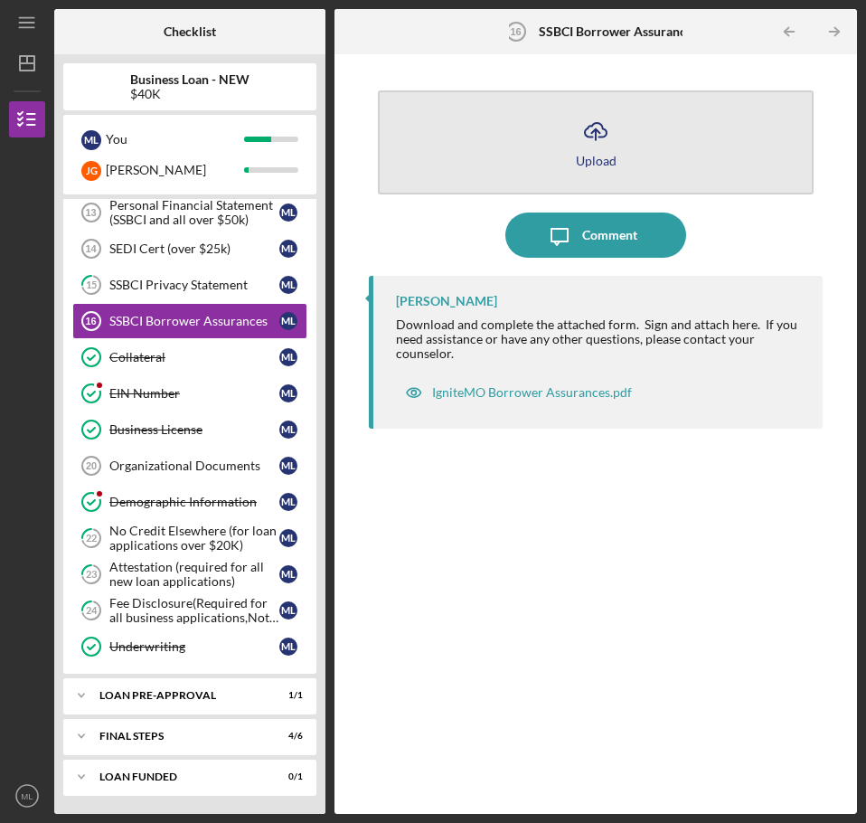
click at [604, 137] on icon "Icon/Upload" at bounding box center [595, 130] width 45 height 45
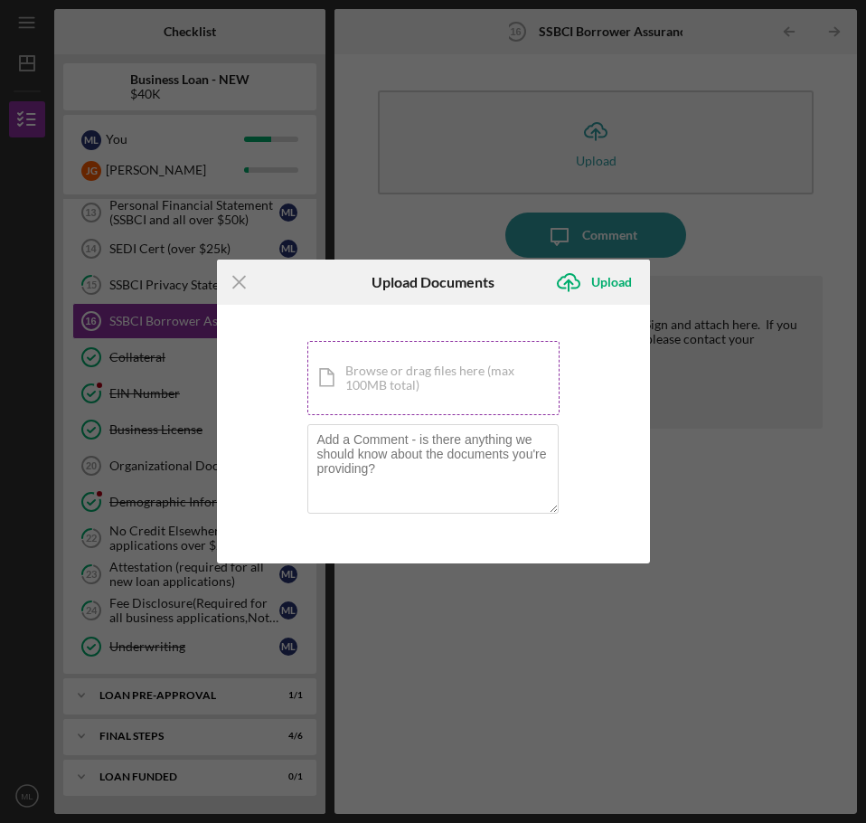
click at [386, 373] on div "Icon/Document Browse or drag files here (max 100MB total) Tap to choose files o…" at bounding box center [433, 378] width 252 height 74
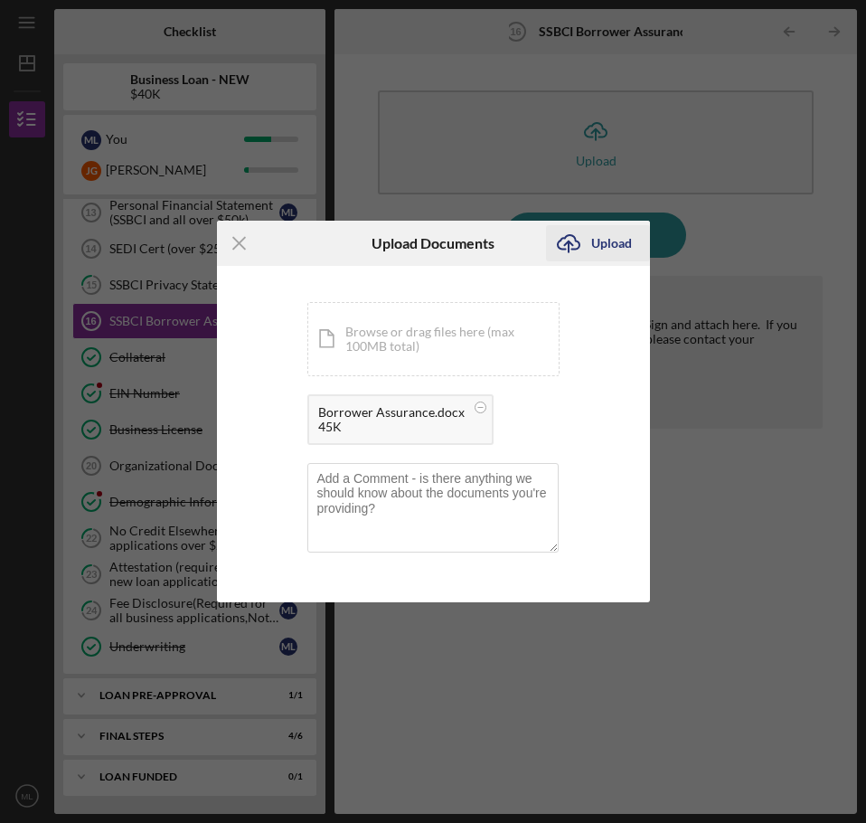
click at [615, 241] on div "Upload" at bounding box center [611, 243] width 41 height 36
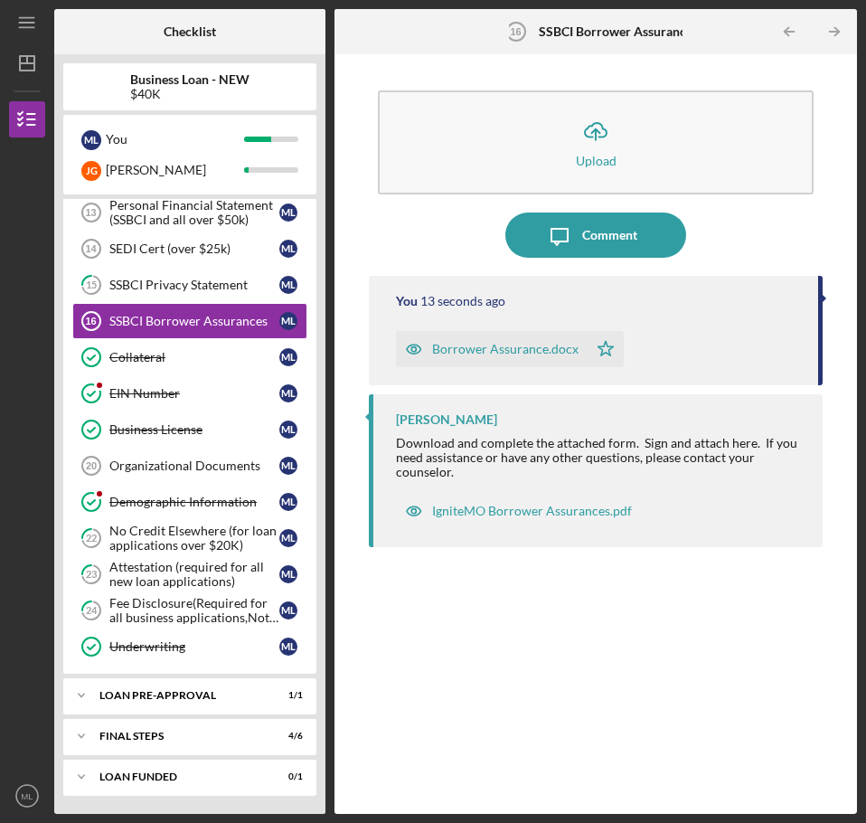
scroll to position [476, 0]
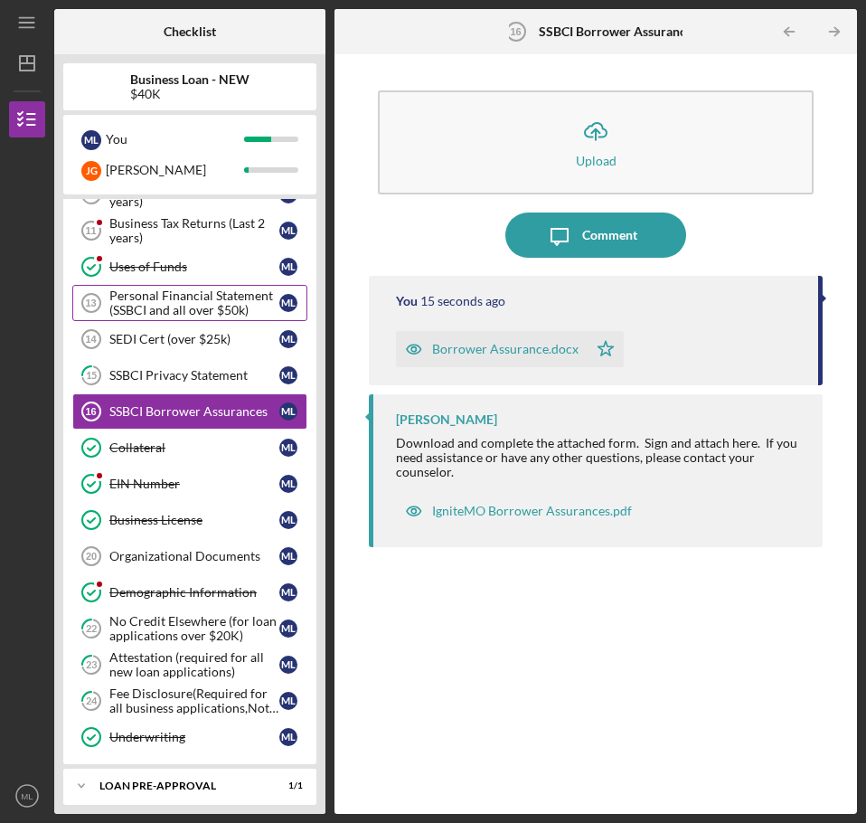
click at [174, 311] on div "Personal Financial Statement (SSBCI and all over $50k)" at bounding box center [194, 302] width 170 height 29
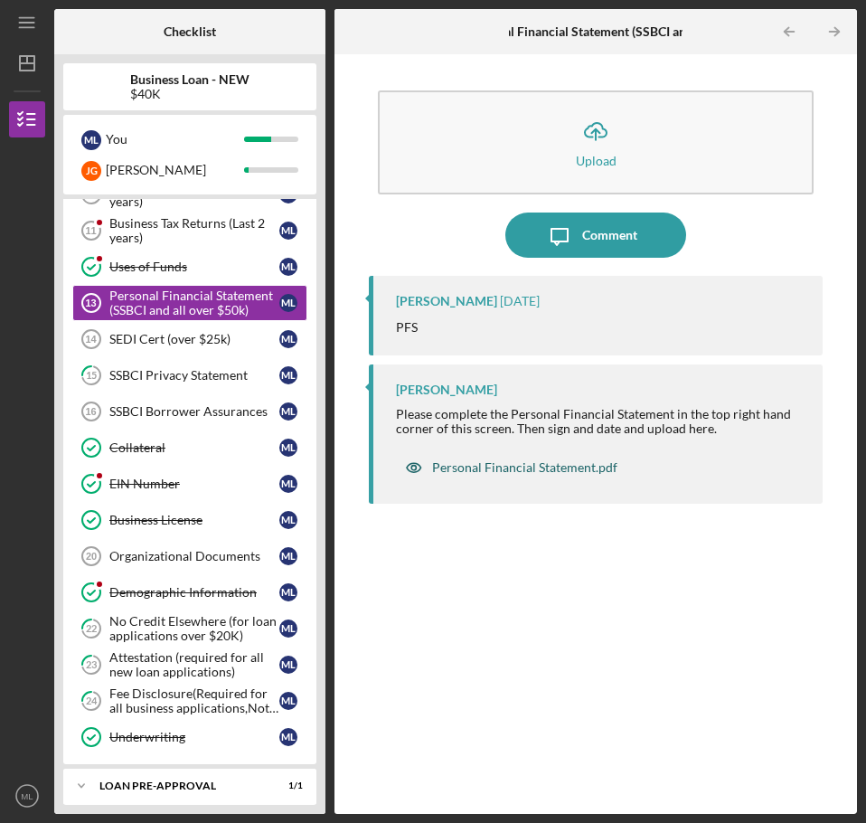
click at [517, 463] on div "Personal Financial Statement.pdf" at bounding box center [524, 467] width 185 height 14
